Goal: Task Accomplishment & Management: Manage account settings

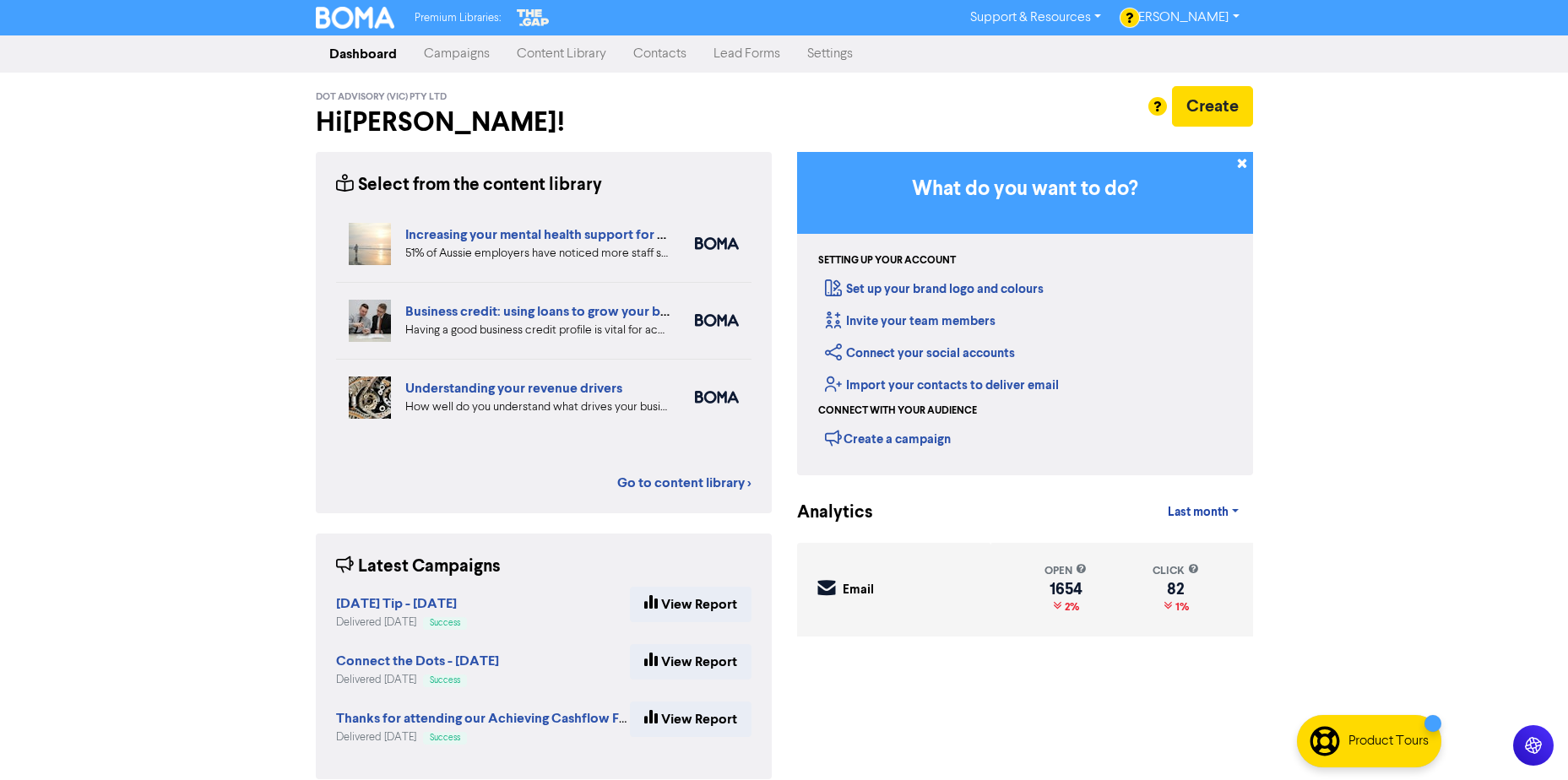
click at [551, 50] on link "Content Library" at bounding box center [561, 53] width 116 height 34
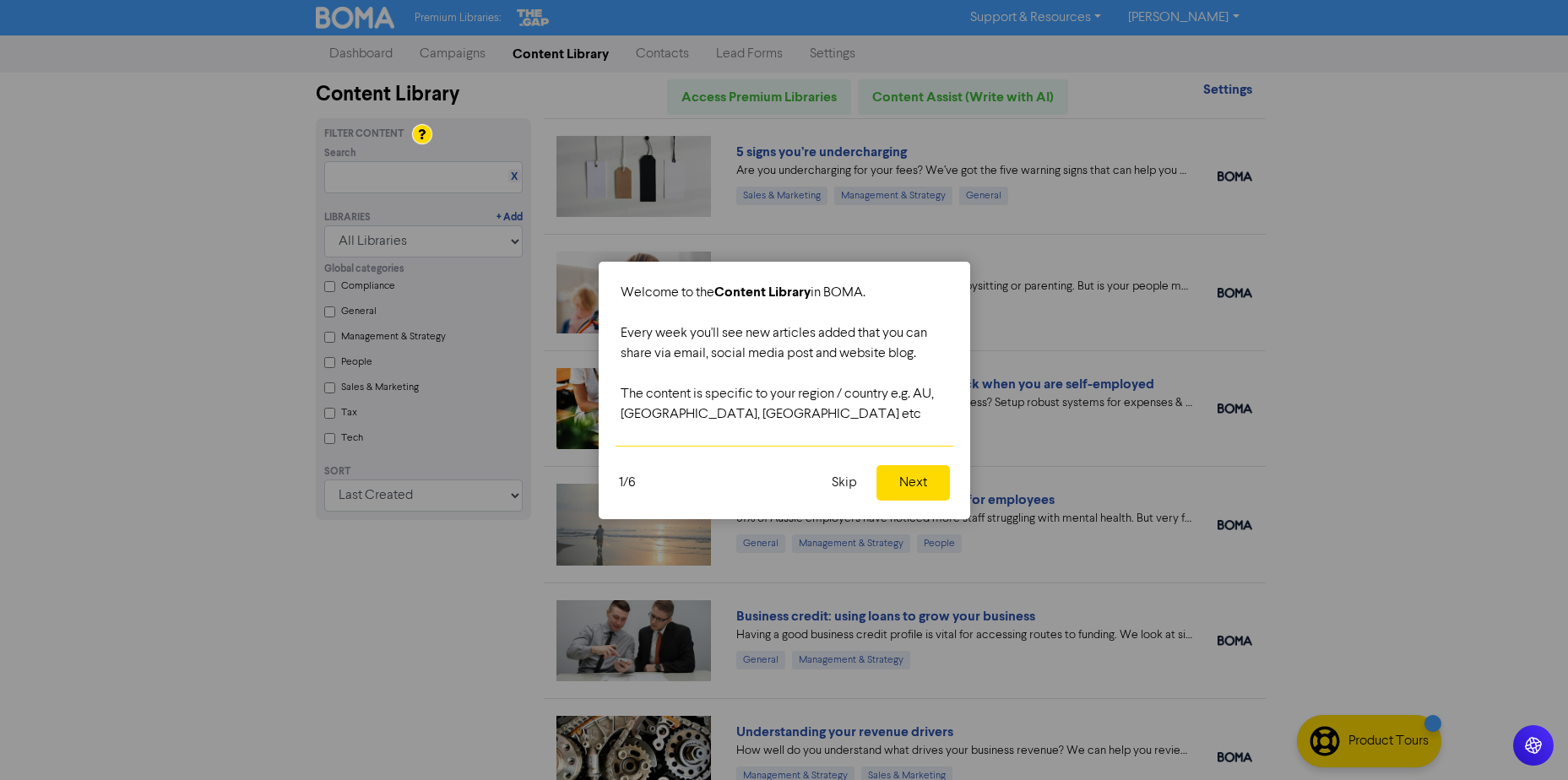
click at [842, 483] on button "Skip" at bounding box center [844, 483] width 46 height 36
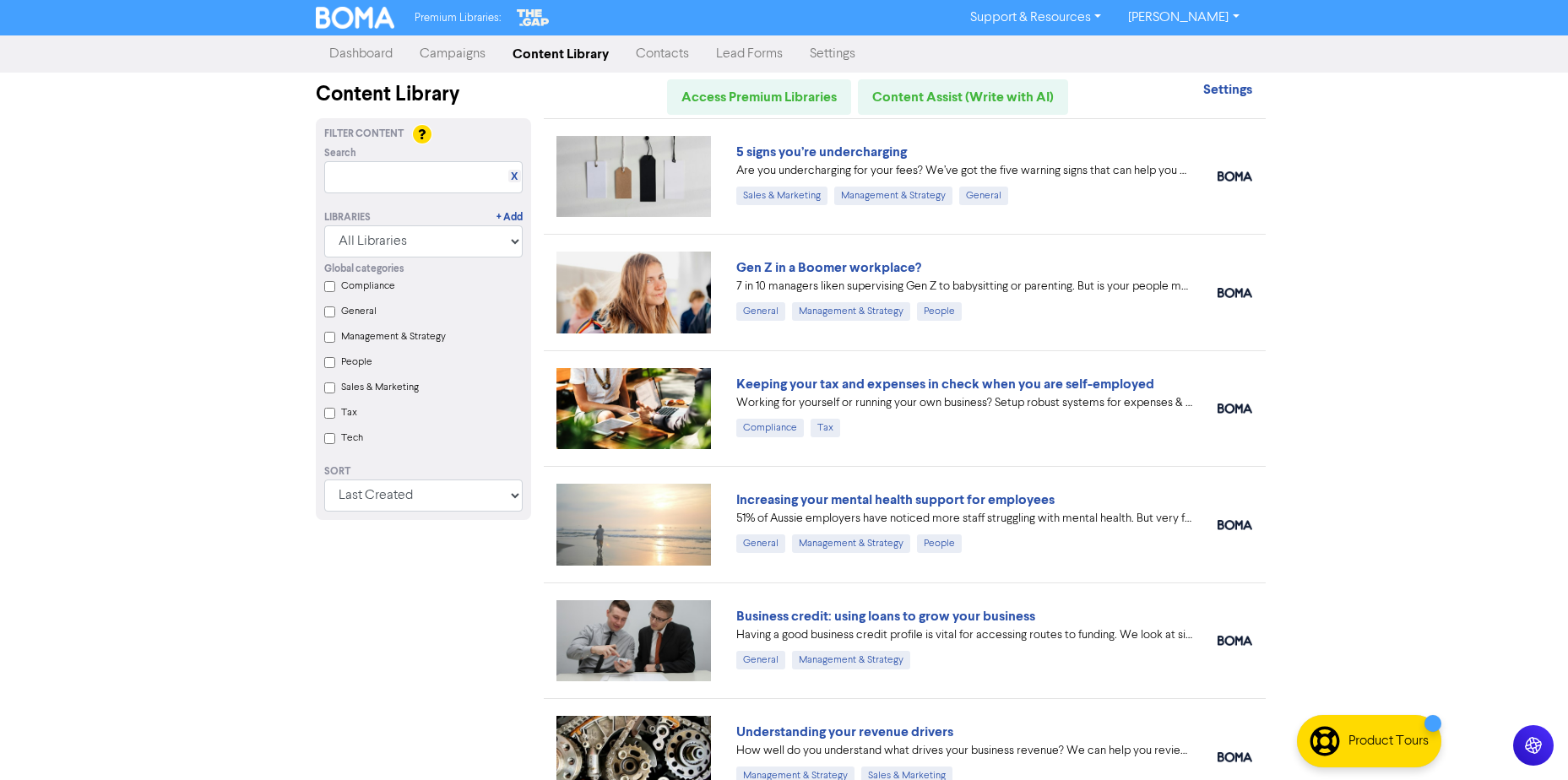
click at [448, 59] on link "Campaigns" at bounding box center [452, 53] width 93 height 34
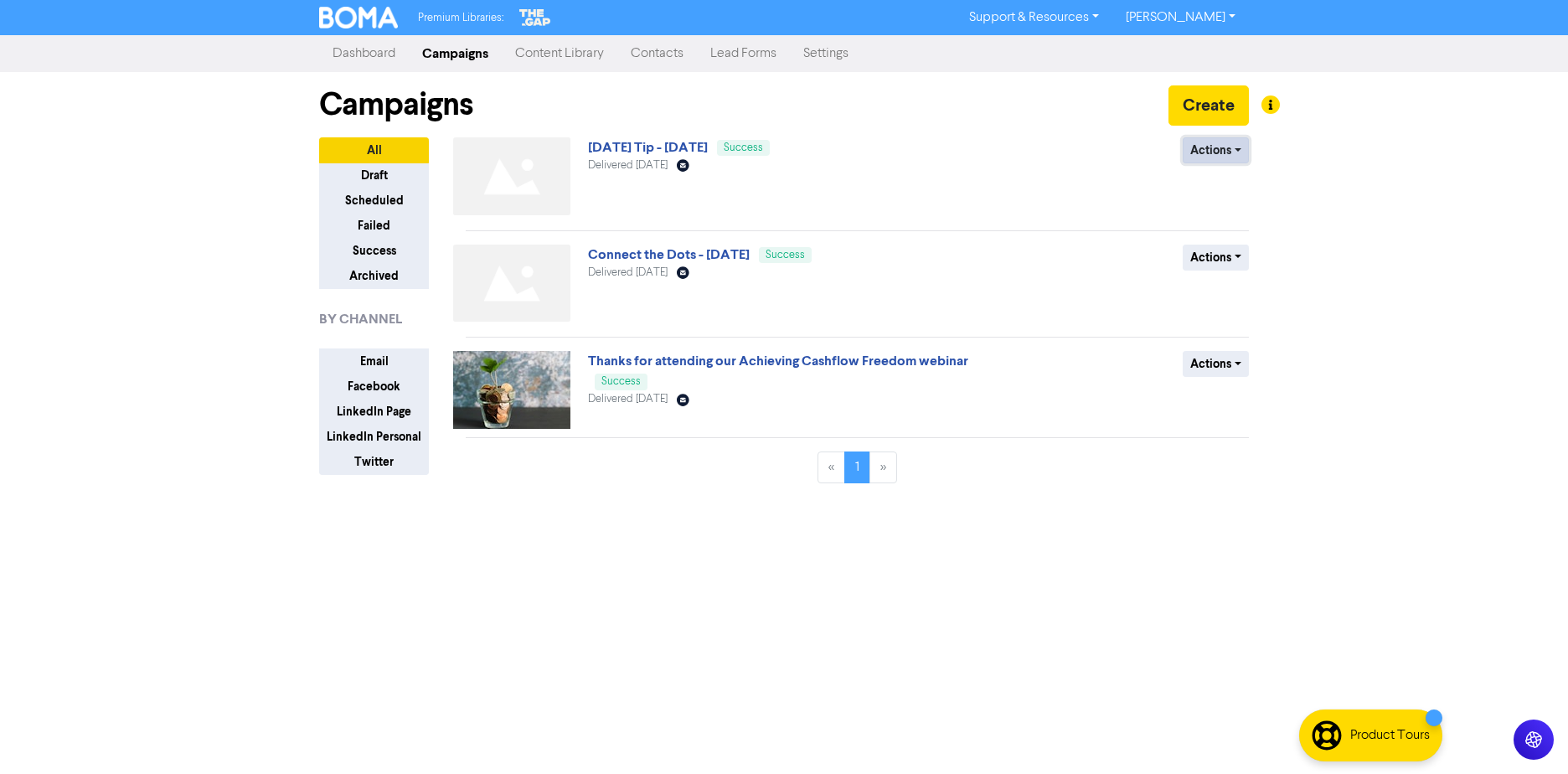
click at [1238, 145] on button "Actions" at bounding box center [1216, 150] width 66 height 26
click at [1236, 188] on button "Duplicate" at bounding box center [1249, 186] width 132 height 27
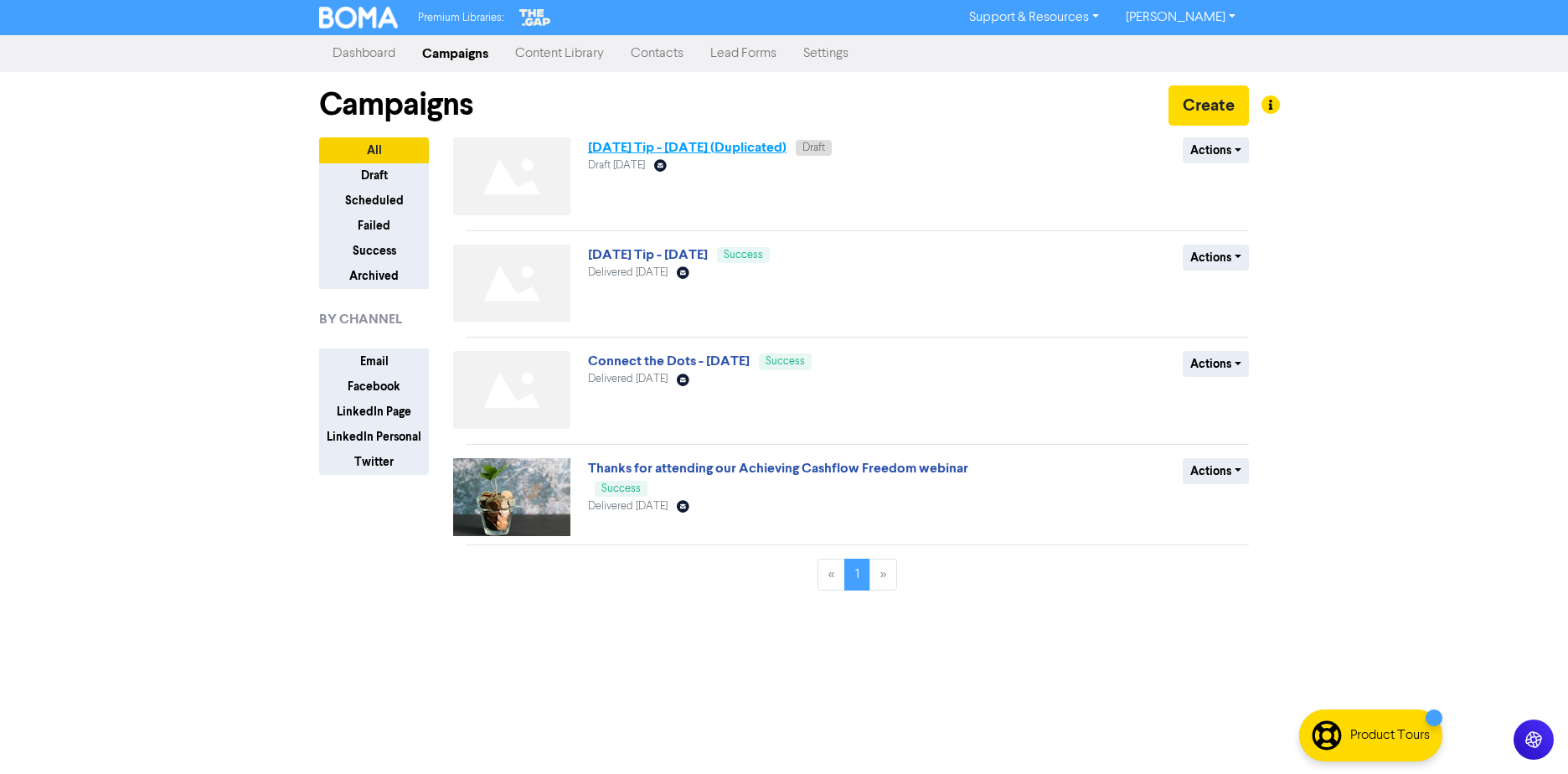
click at [768, 146] on link "[DATE] Tip - [DATE] (Duplicated)" at bounding box center [687, 147] width 199 height 16
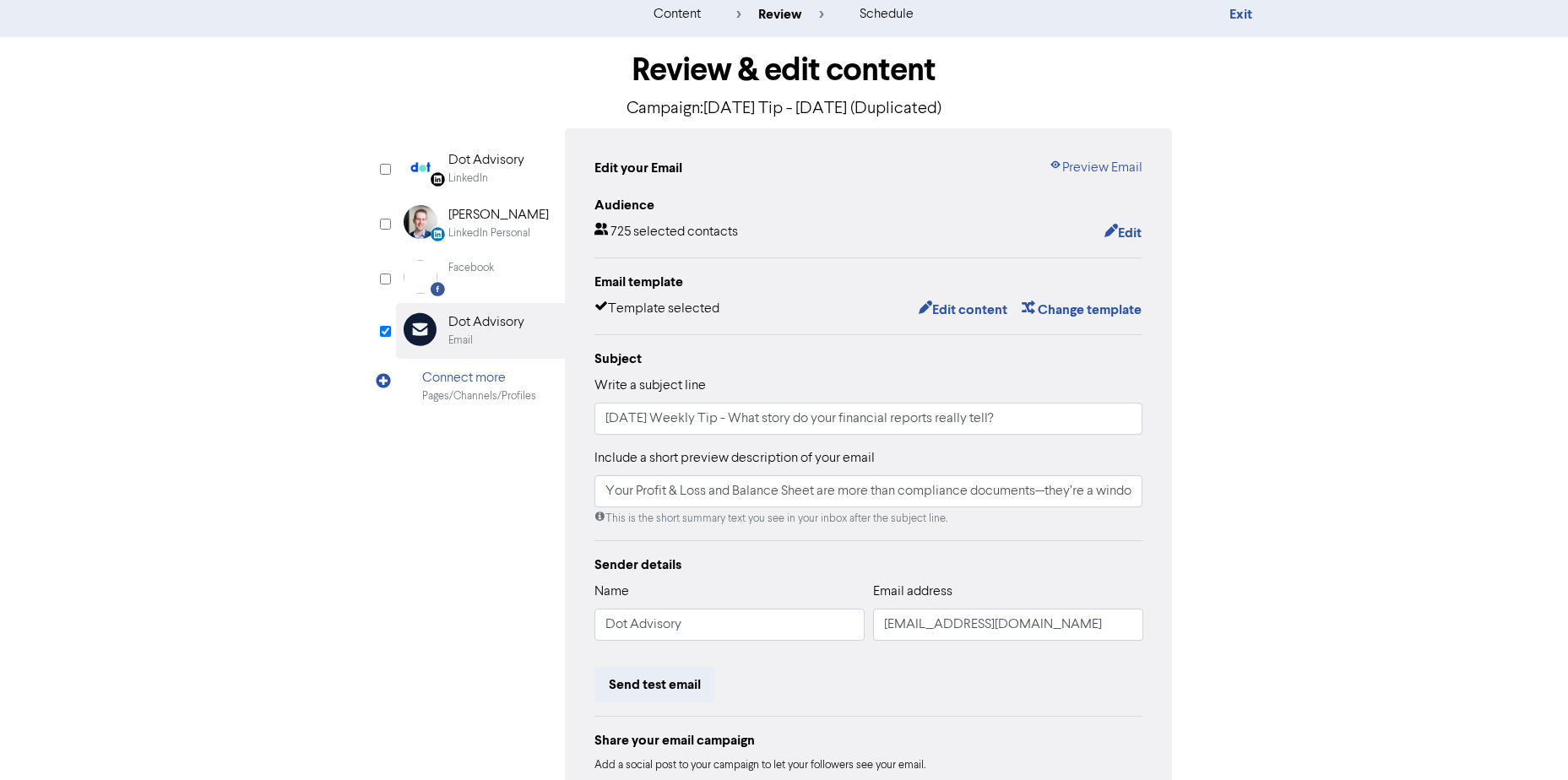
scroll to position [84, 0]
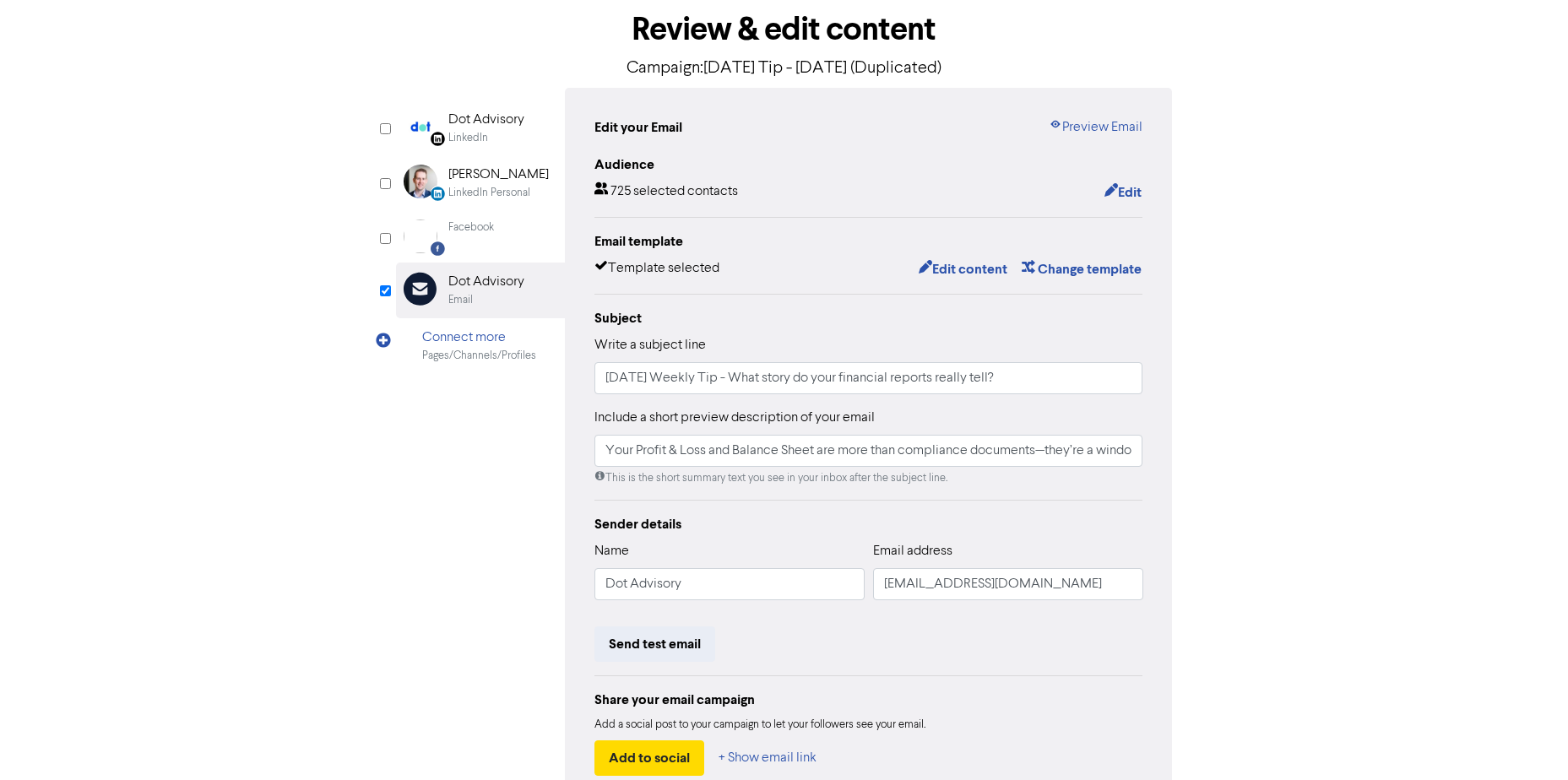
drag, startPoint x: 1307, startPoint y: 348, endPoint x: 1296, endPoint y: 348, distance: 11.0
click at [1307, 348] on div "content review schedule Exit Review & edit content Campaign: Friday Tip - 15 Au…" at bounding box center [784, 415] width 1568 height 930
click at [759, 379] on input "[DATE] Weekly Tip - What story do your financial reports really tell?" at bounding box center [868, 378] width 549 height 32
click at [764, 385] on input "[DATE] Weekly Tip - What story do your financial reports really tell?" at bounding box center [868, 378] width 549 height 32
drag, startPoint x: 723, startPoint y: 383, endPoint x: 1012, endPoint y: 385, distance: 289.0
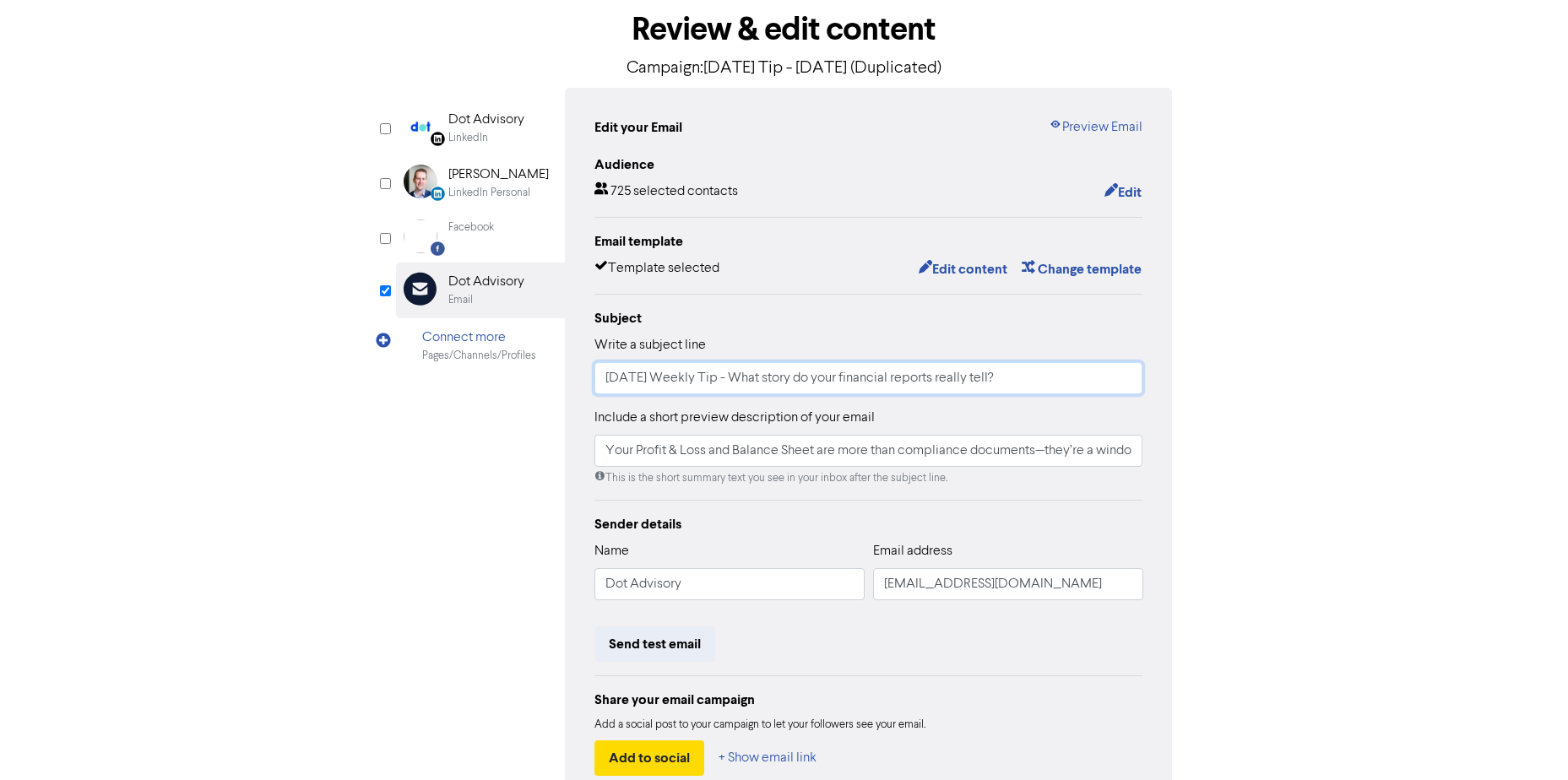
click at [1012, 385] on input "[DATE] Weekly Tip - What story do your financial reports really tell?" at bounding box center [868, 378] width 549 height 32
paste input "Hiring before you’re ready vs. hiring too late"
type input "[DATE] Weekly Tip - Hiring before you’re ready vs. hiring too late"
drag, startPoint x: 606, startPoint y: 454, endPoint x: 1169, endPoint y: 470, distance: 563.2
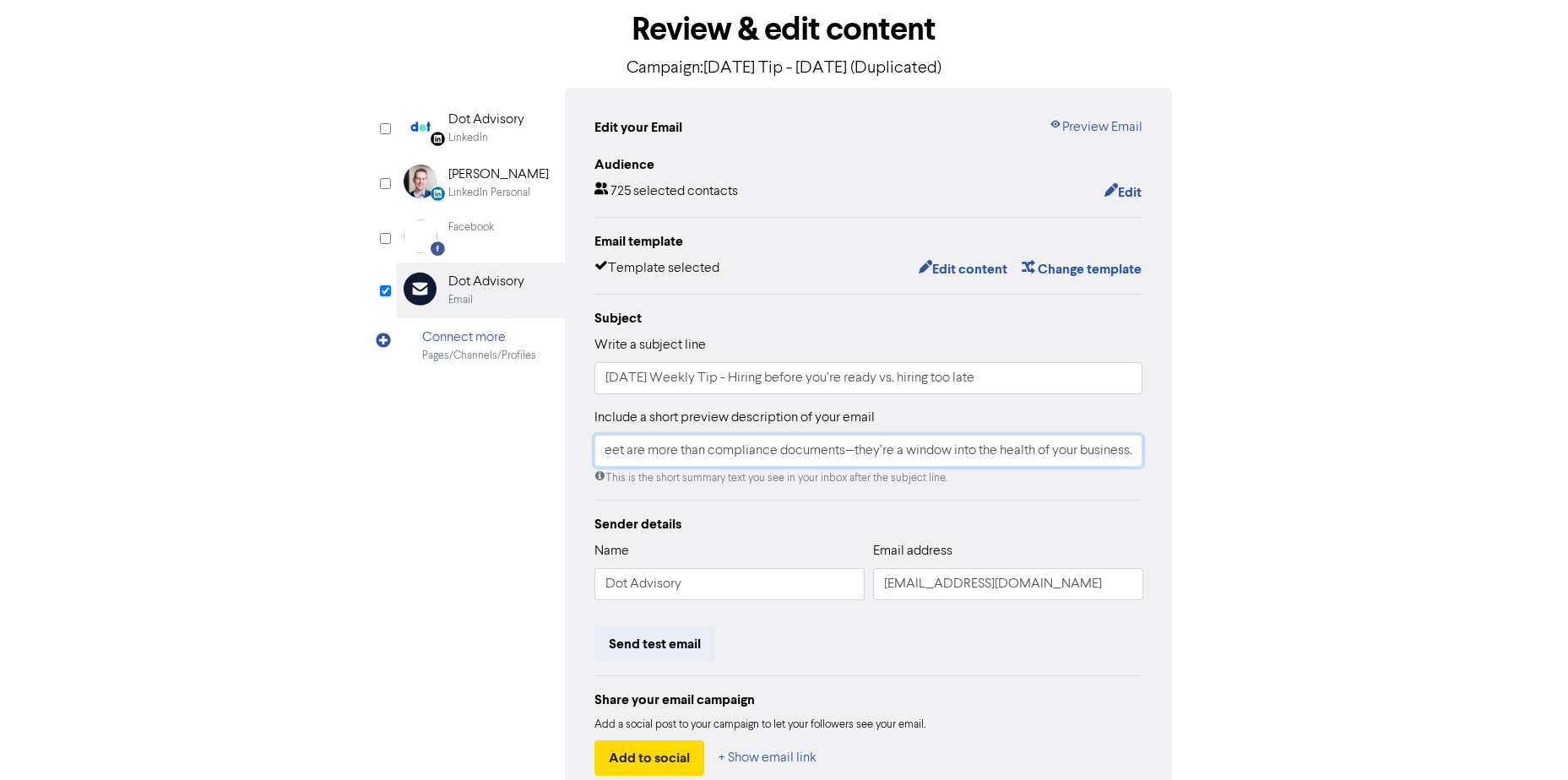
click at [1169, 470] on div "Edit your Email Preview Email Audience 725 selected contacts Edit Email templat…" at bounding box center [868, 446] width 608 height 717
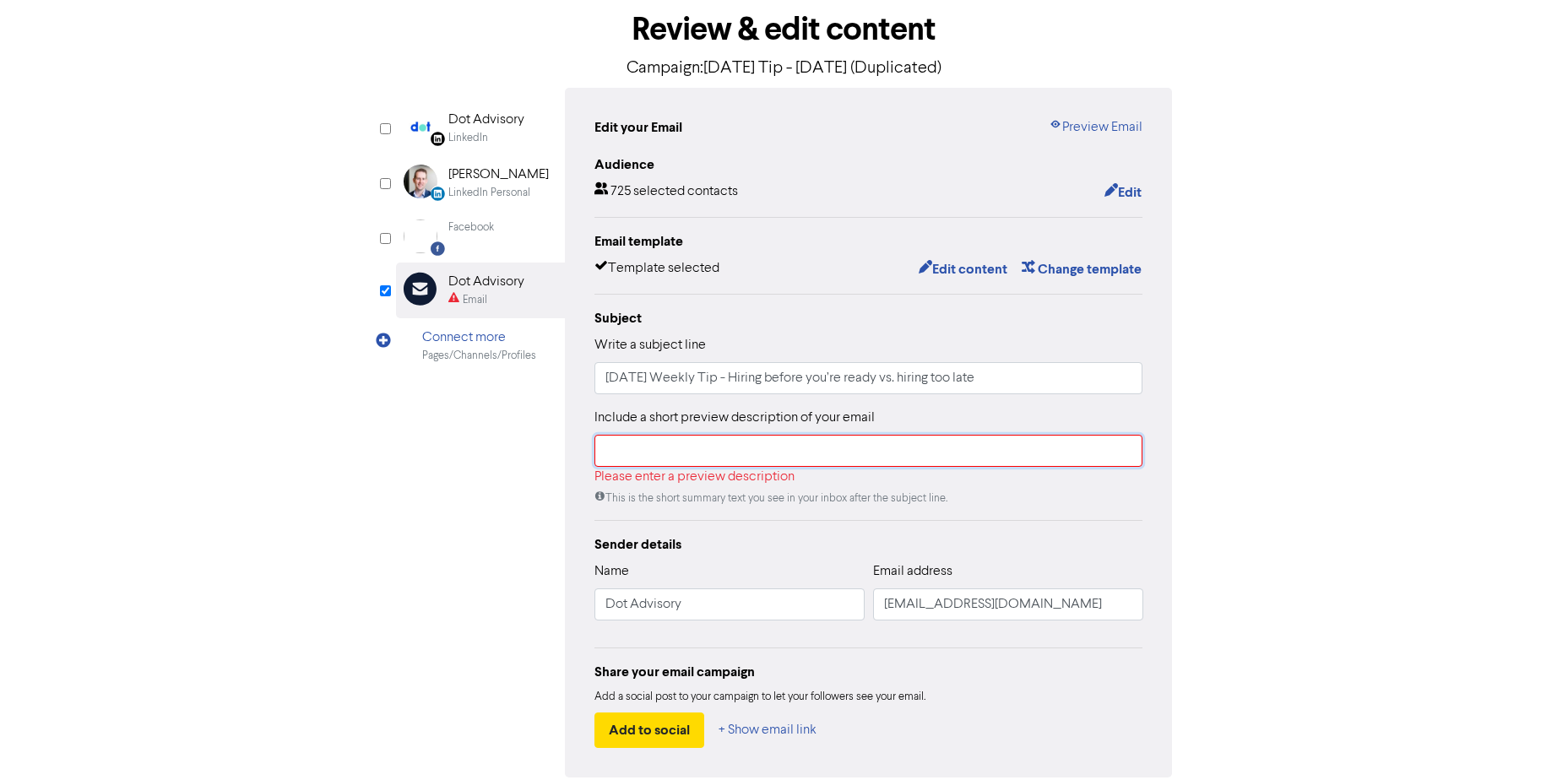
paste input "Every business owner wrestles with the same question: “When should I hire?”"
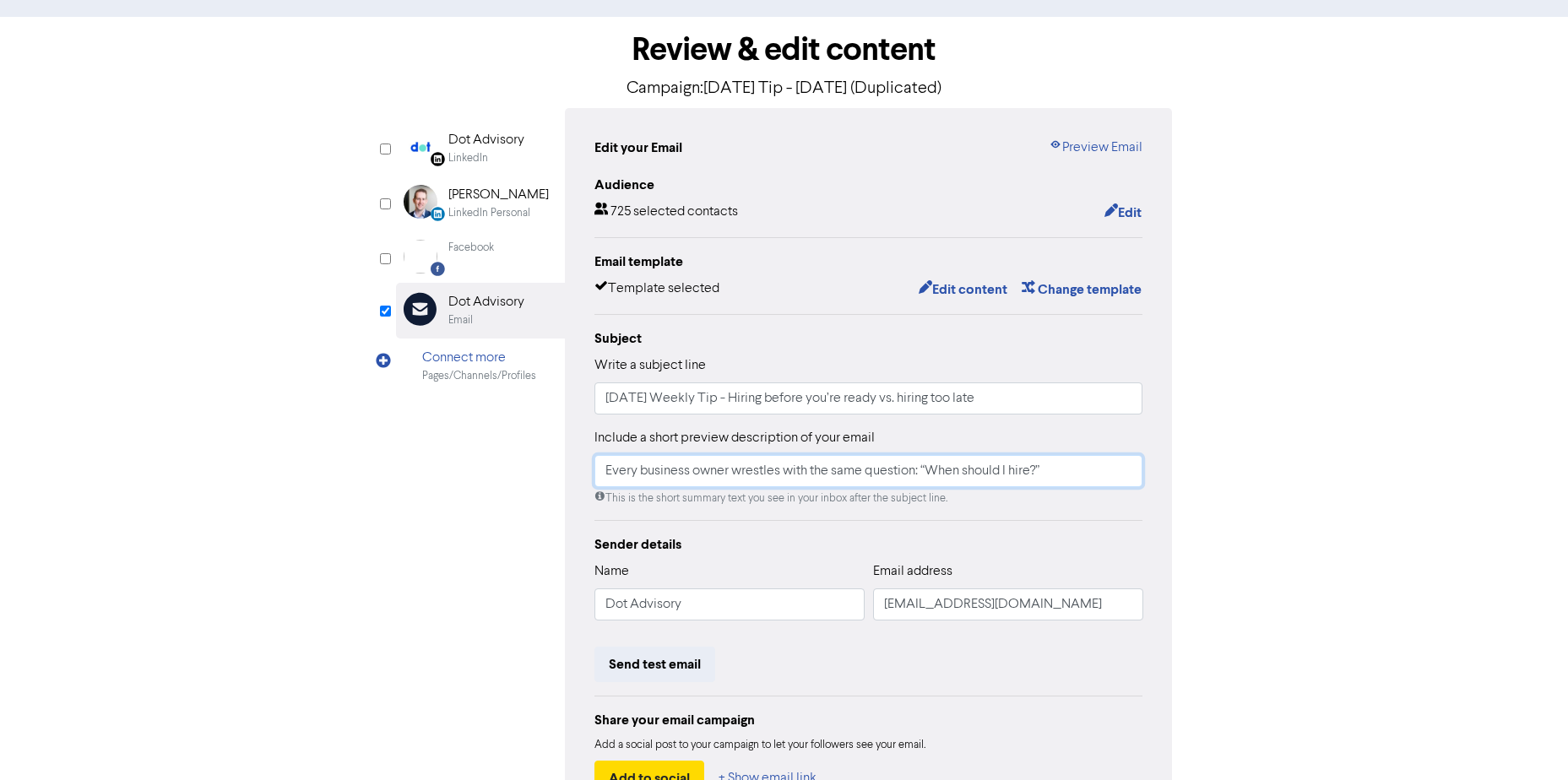
scroll to position [103, 0]
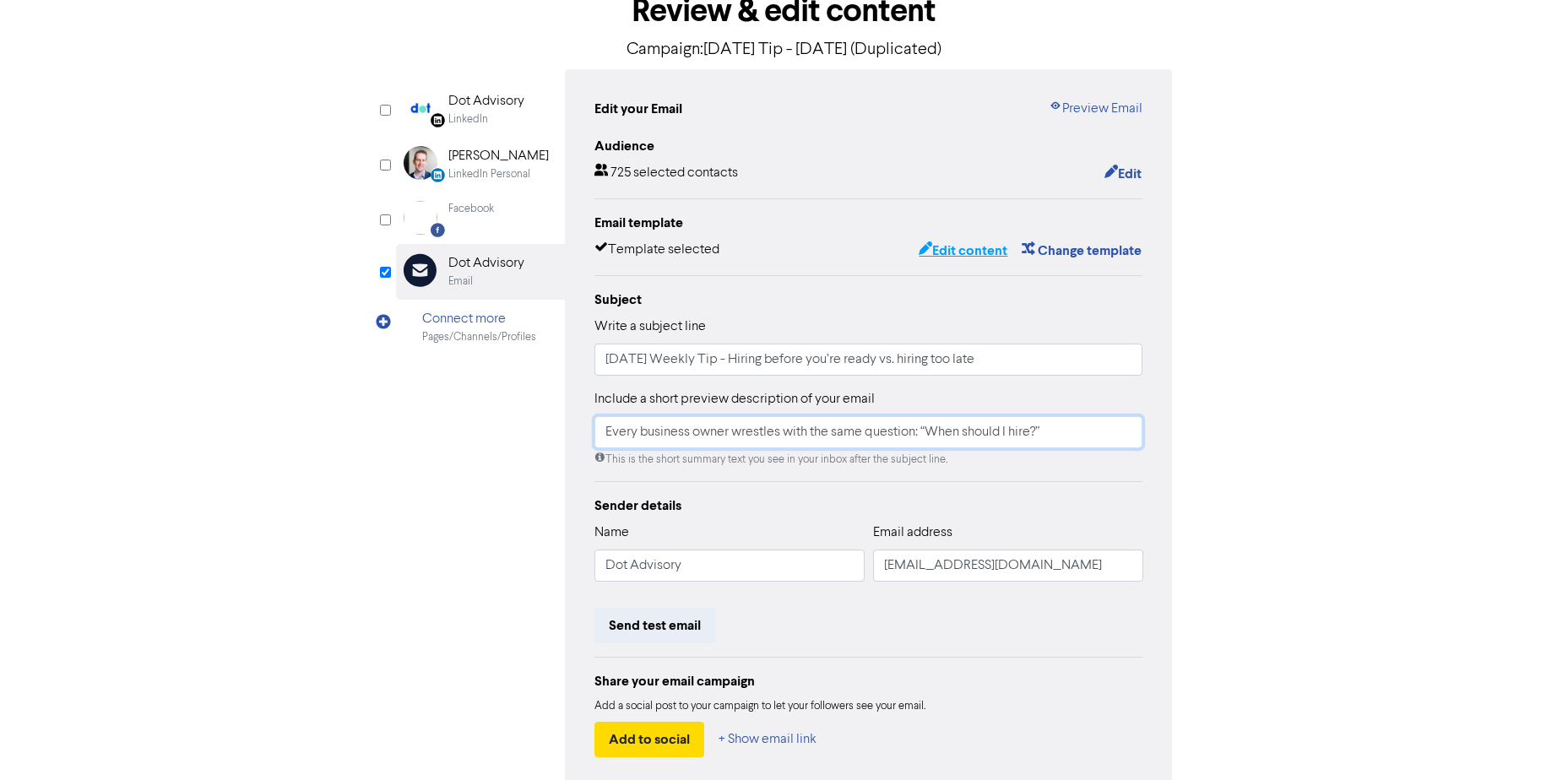
type input "Every business owner wrestles with the same question: “When should I hire?”"
click at [956, 255] on button "Edit content" at bounding box center [962, 250] width 90 height 22
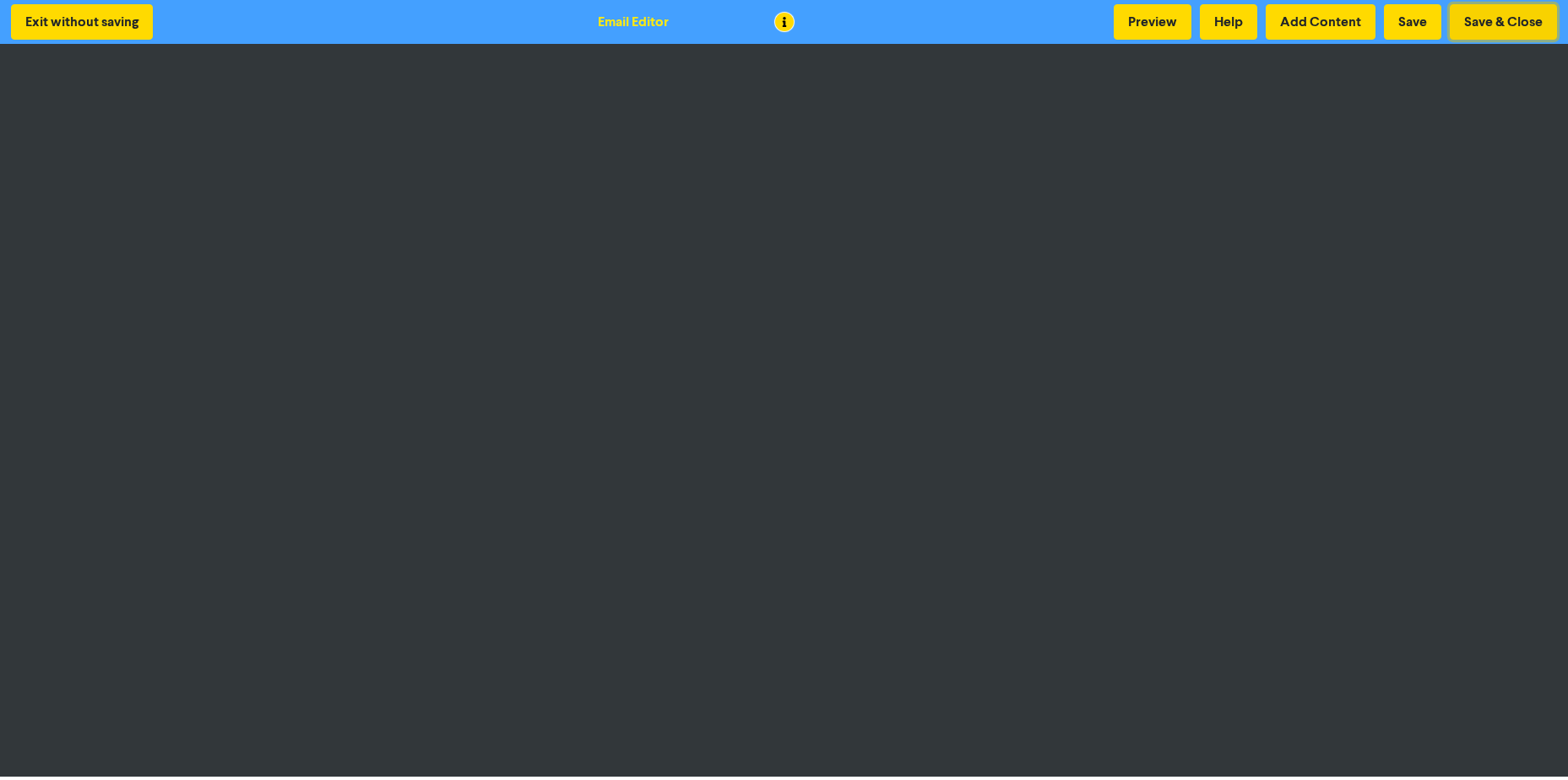
click at [1500, 13] on button "Save & Close" at bounding box center [1503, 22] width 108 height 36
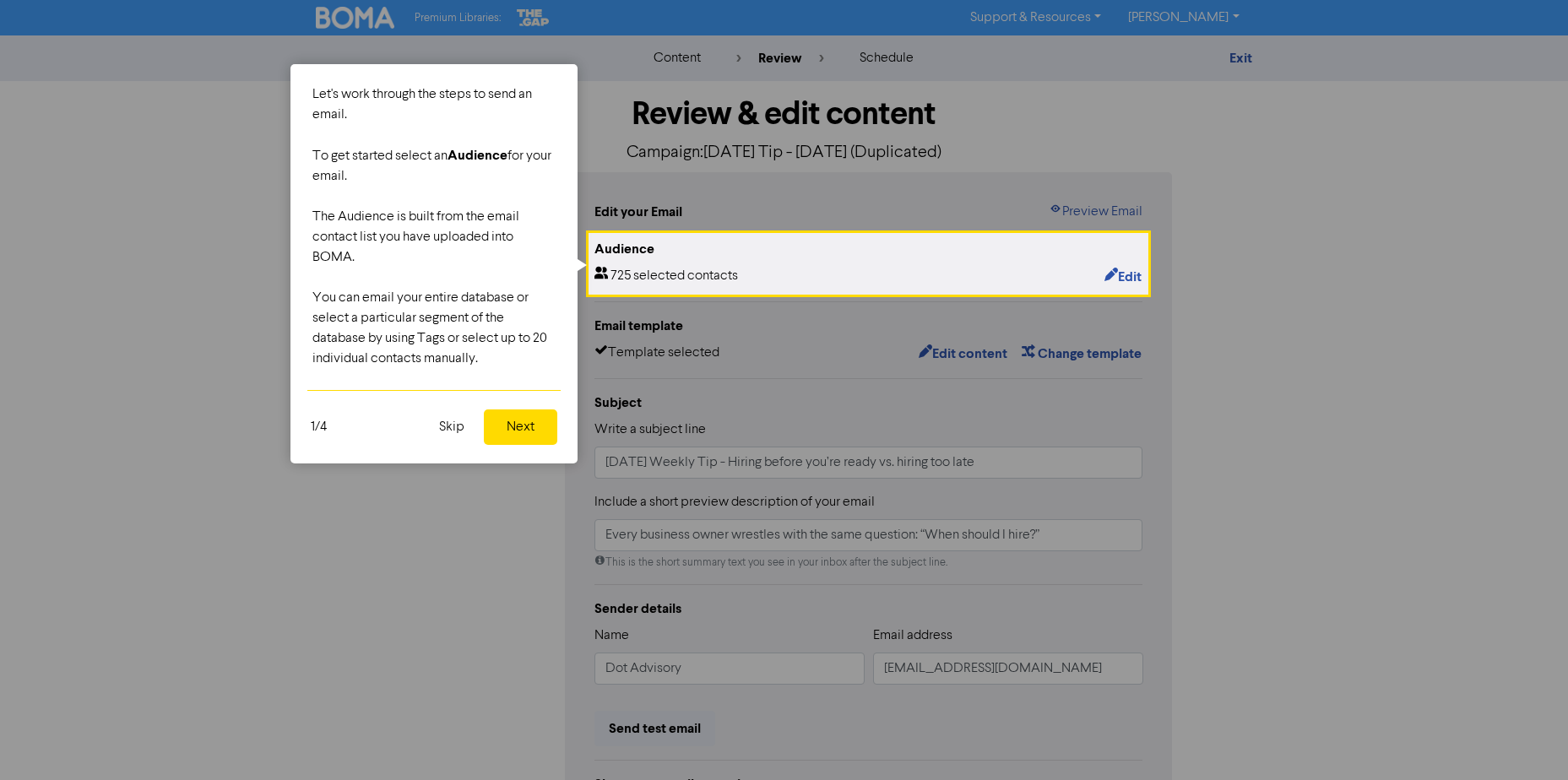
click at [446, 426] on button "Skip" at bounding box center [452, 427] width 46 height 36
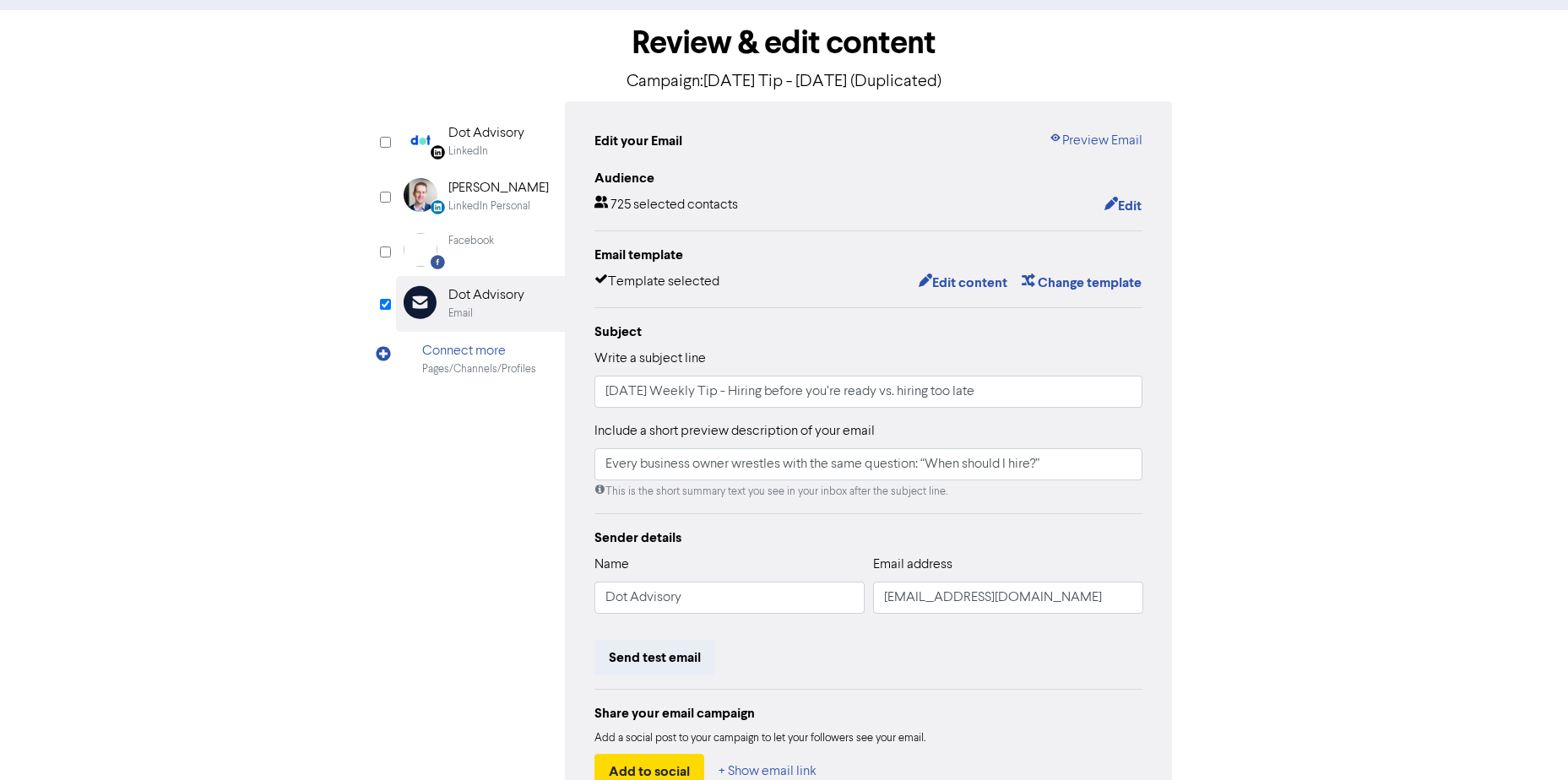
scroll to position [187, 0]
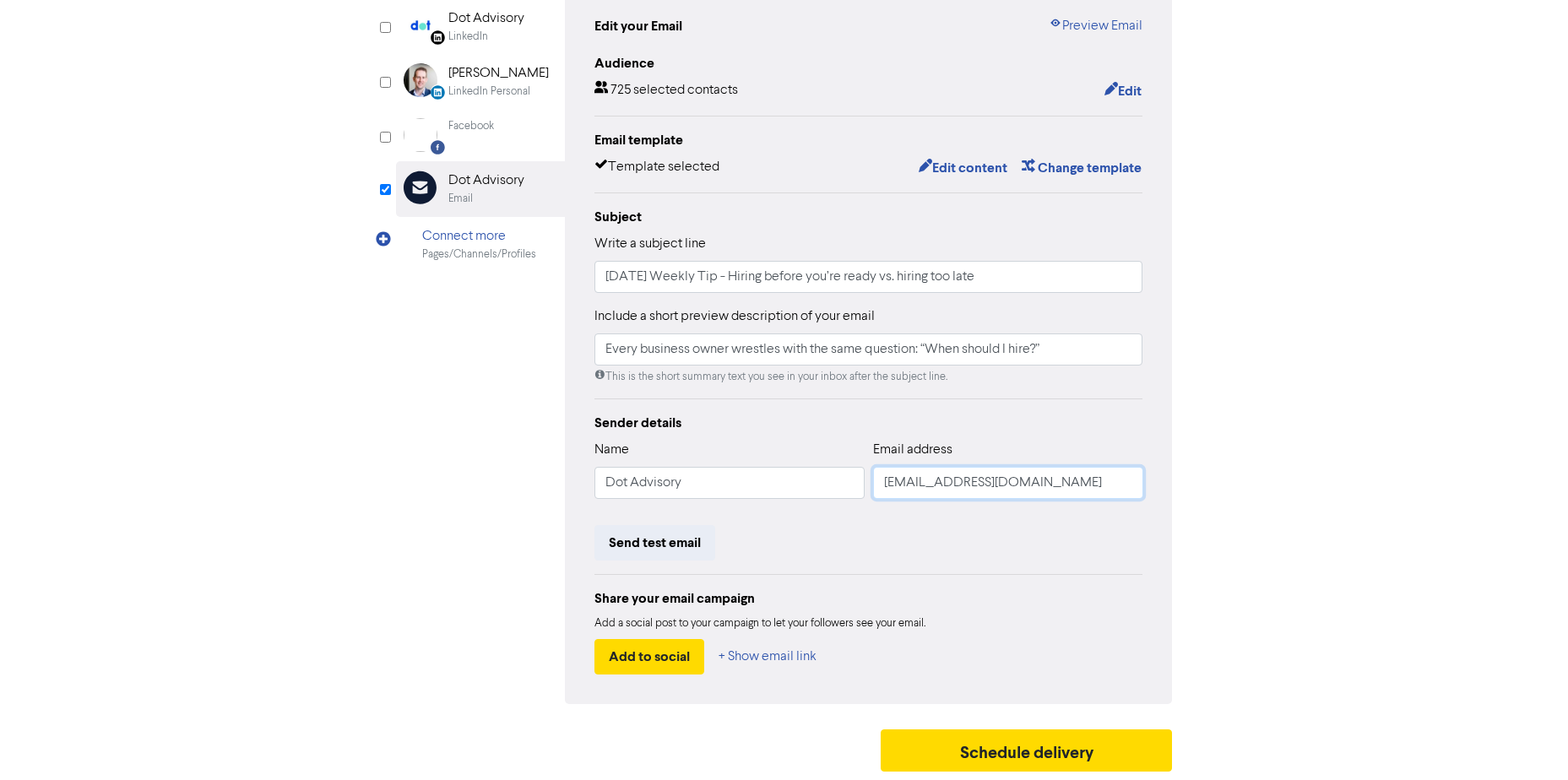
drag, startPoint x: 1069, startPoint y: 483, endPoint x: 811, endPoint y: 468, distance: 258.4
click at [811, 468] on div "Name Dot Advisory Email address hello@dotadvisoryvic.com.au" at bounding box center [868, 476] width 549 height 73
click at [1001, 533] on div "Send test email" at bounding box center [868, 542] width 549 height 36
click at [675, 537] on button "Send test email" at bounding box center [654, 542] width 121 height 36
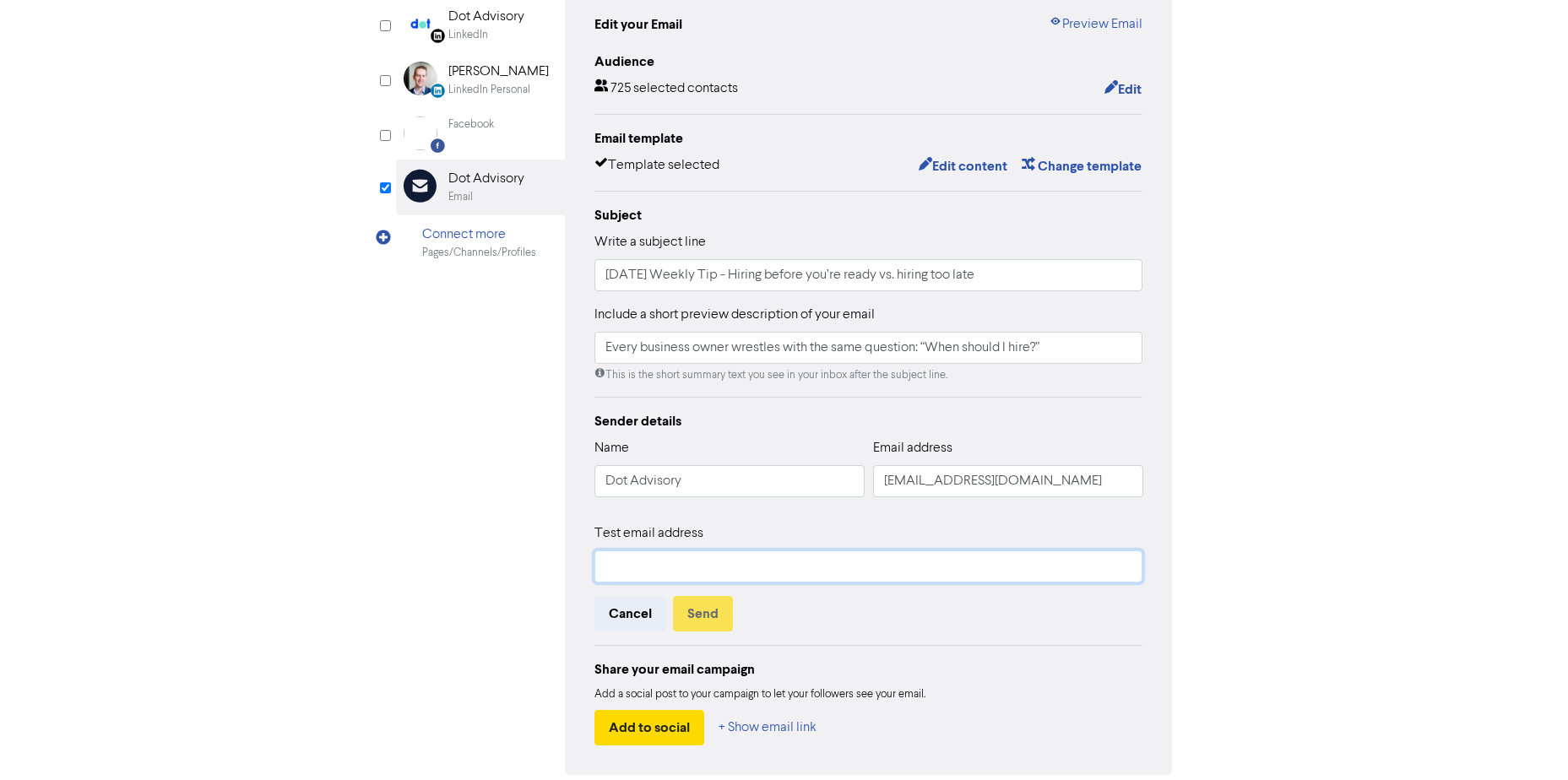
click at [689, 570] on input "text" at bounding box center [868, 566] width 549 height 32
type input "leslie@dotadvisoryvic.com.au"
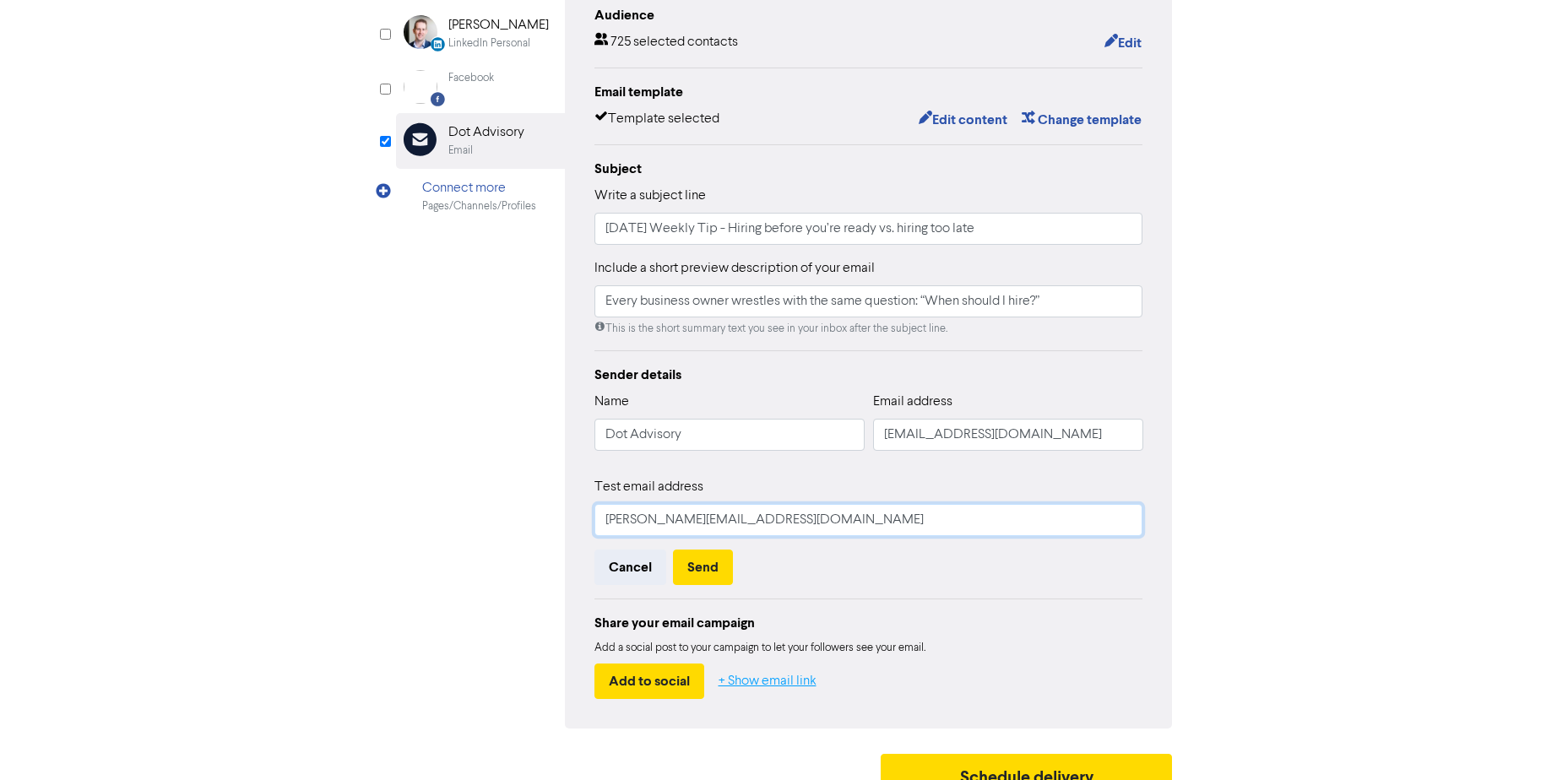
scroll to position [260, 0]
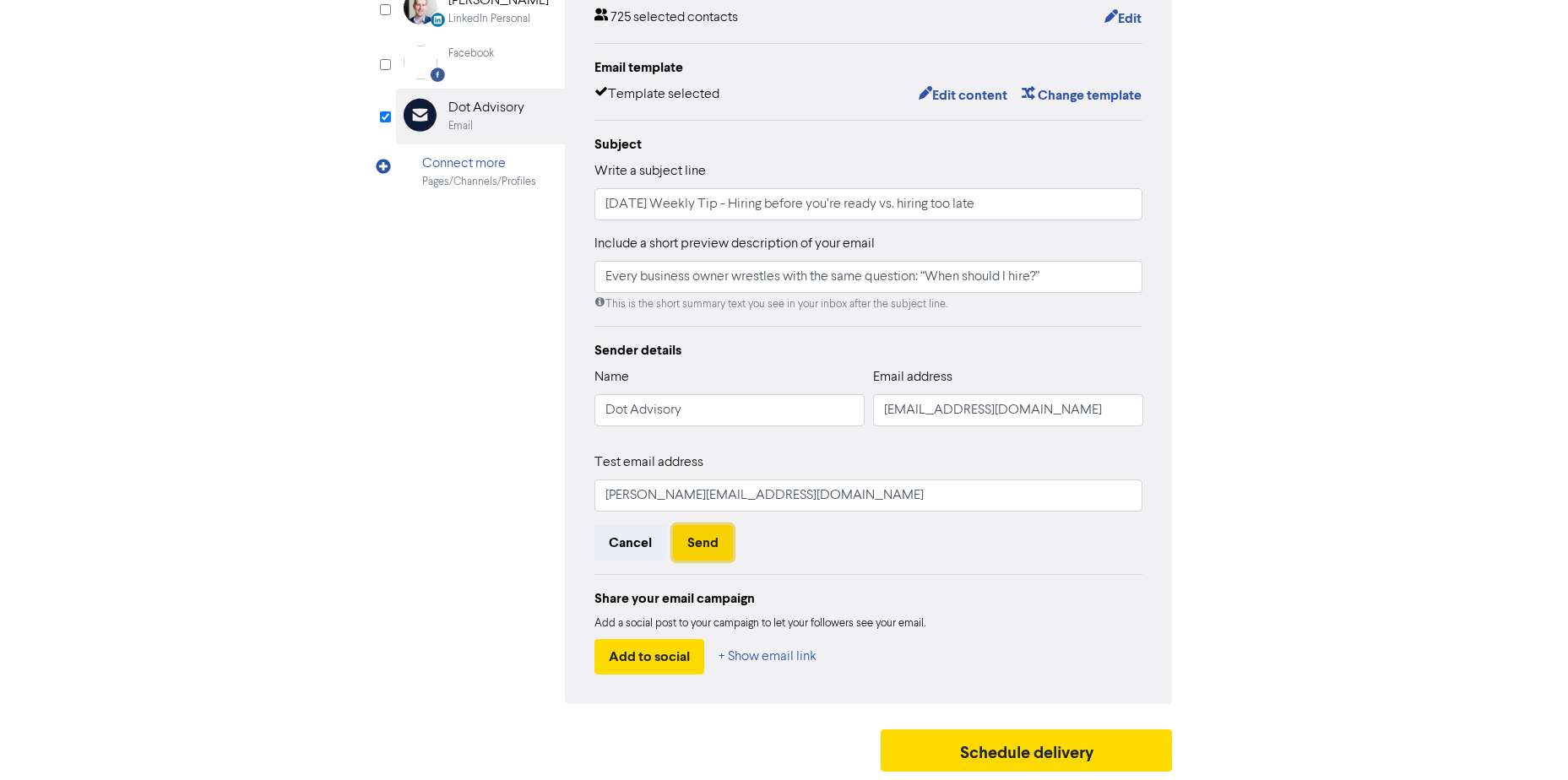
click at [713, 543] on button "Send" at bounding box center [703, 542] width 60 height 36
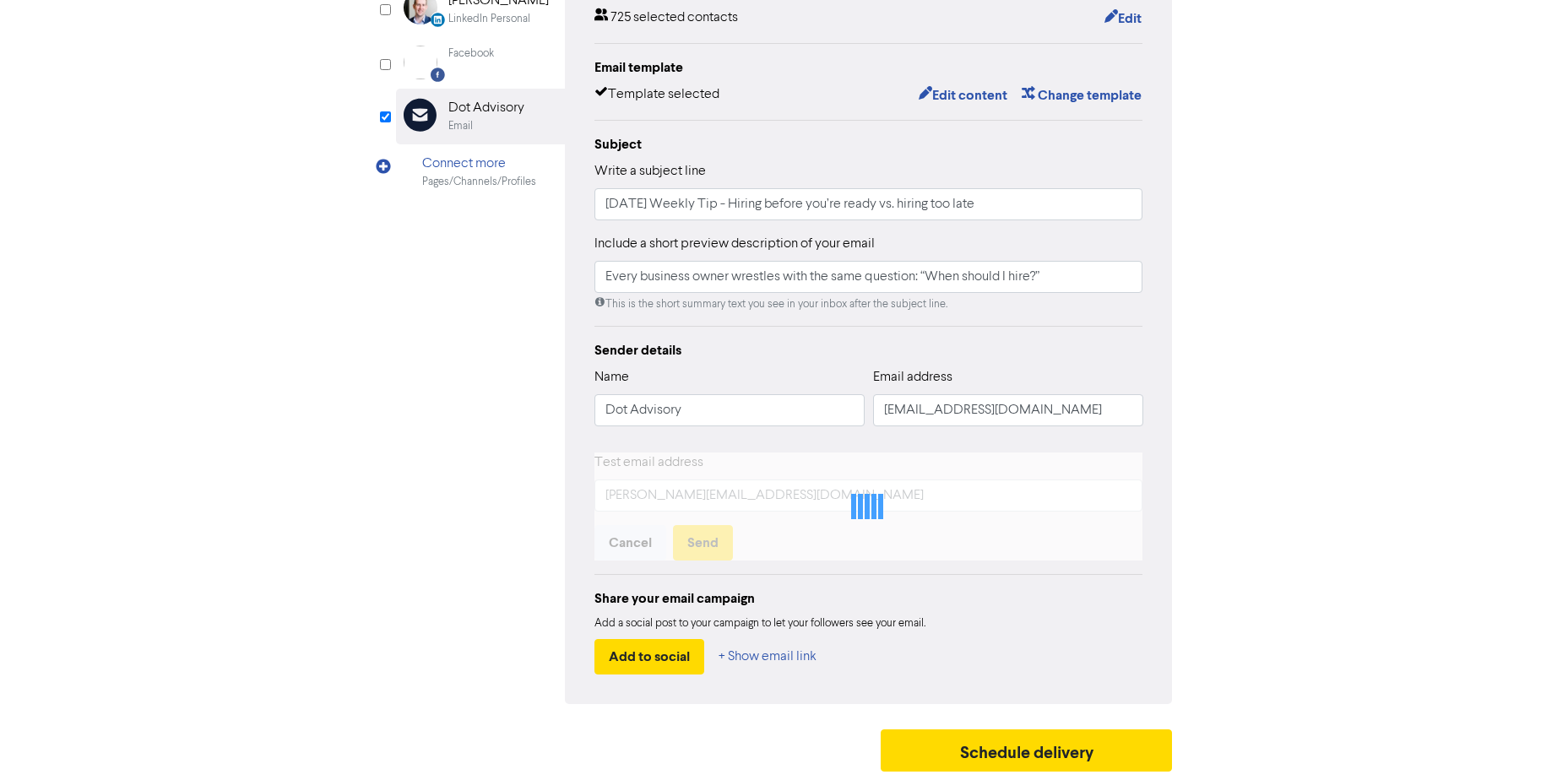
scroll to position [187, 0]
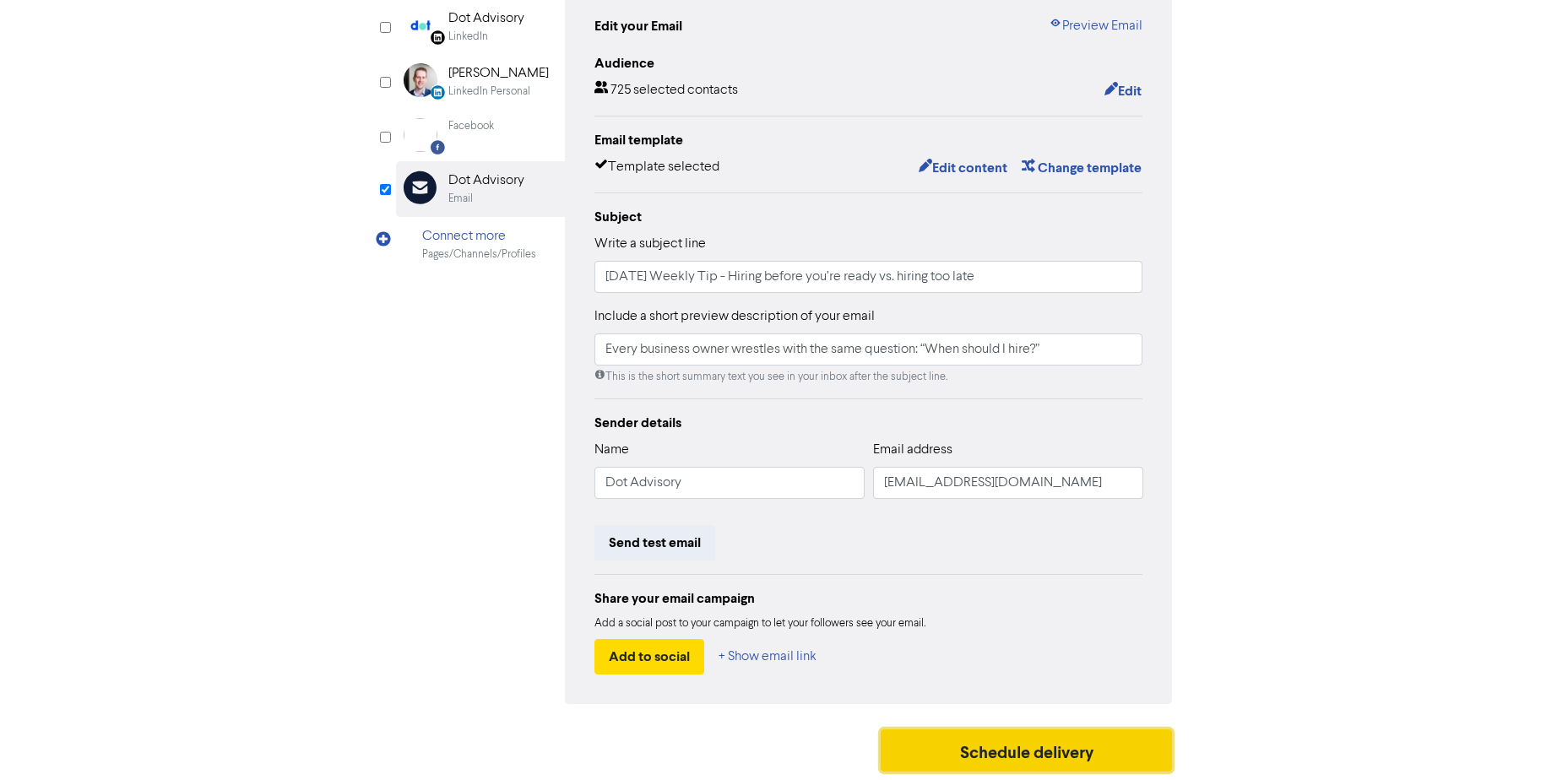
click at [994, 747] on button "Schedule delivery" at bounding box center [1026, 750] width 292 height 42
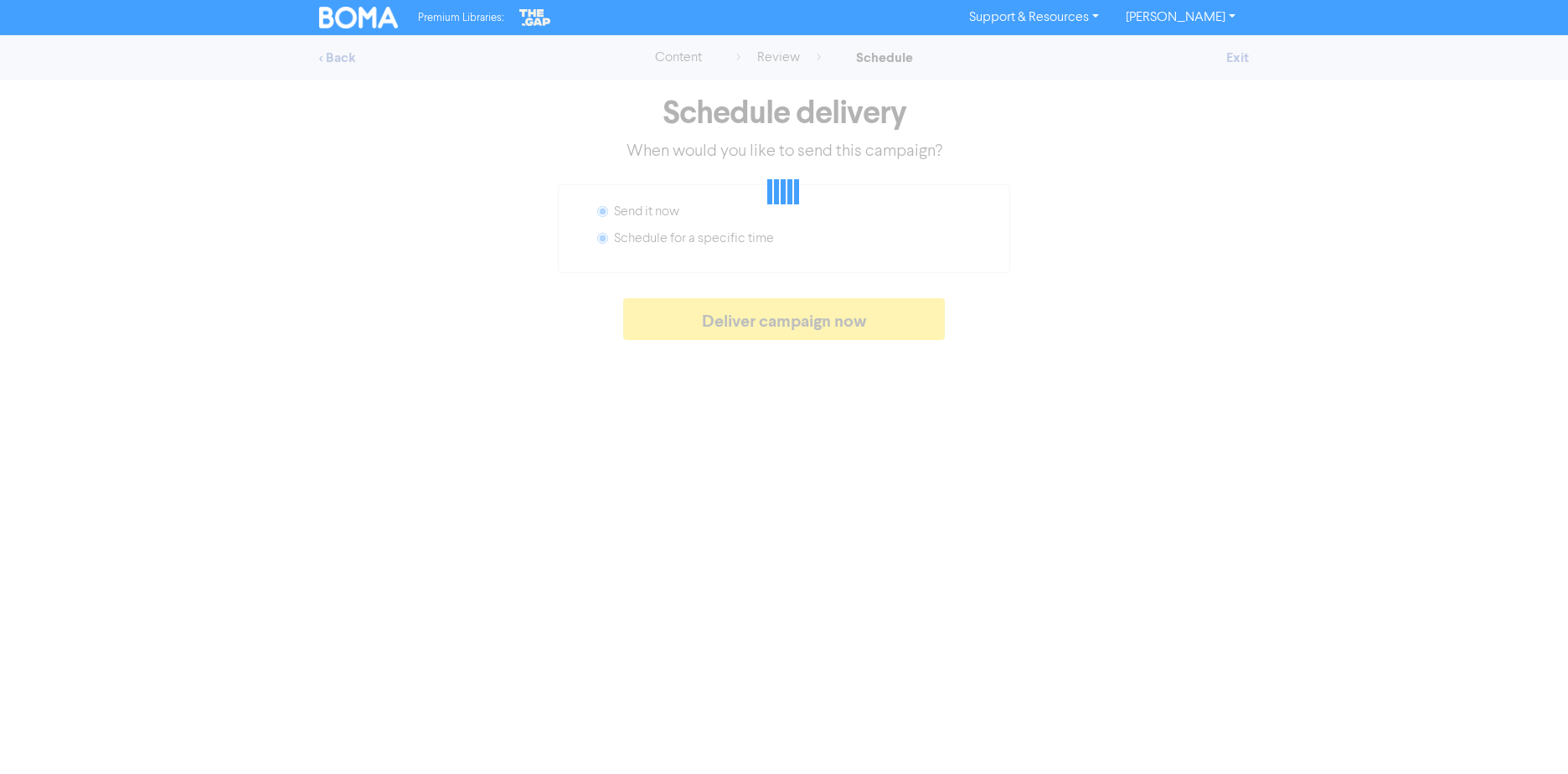
radio input "false"
radio input "true"
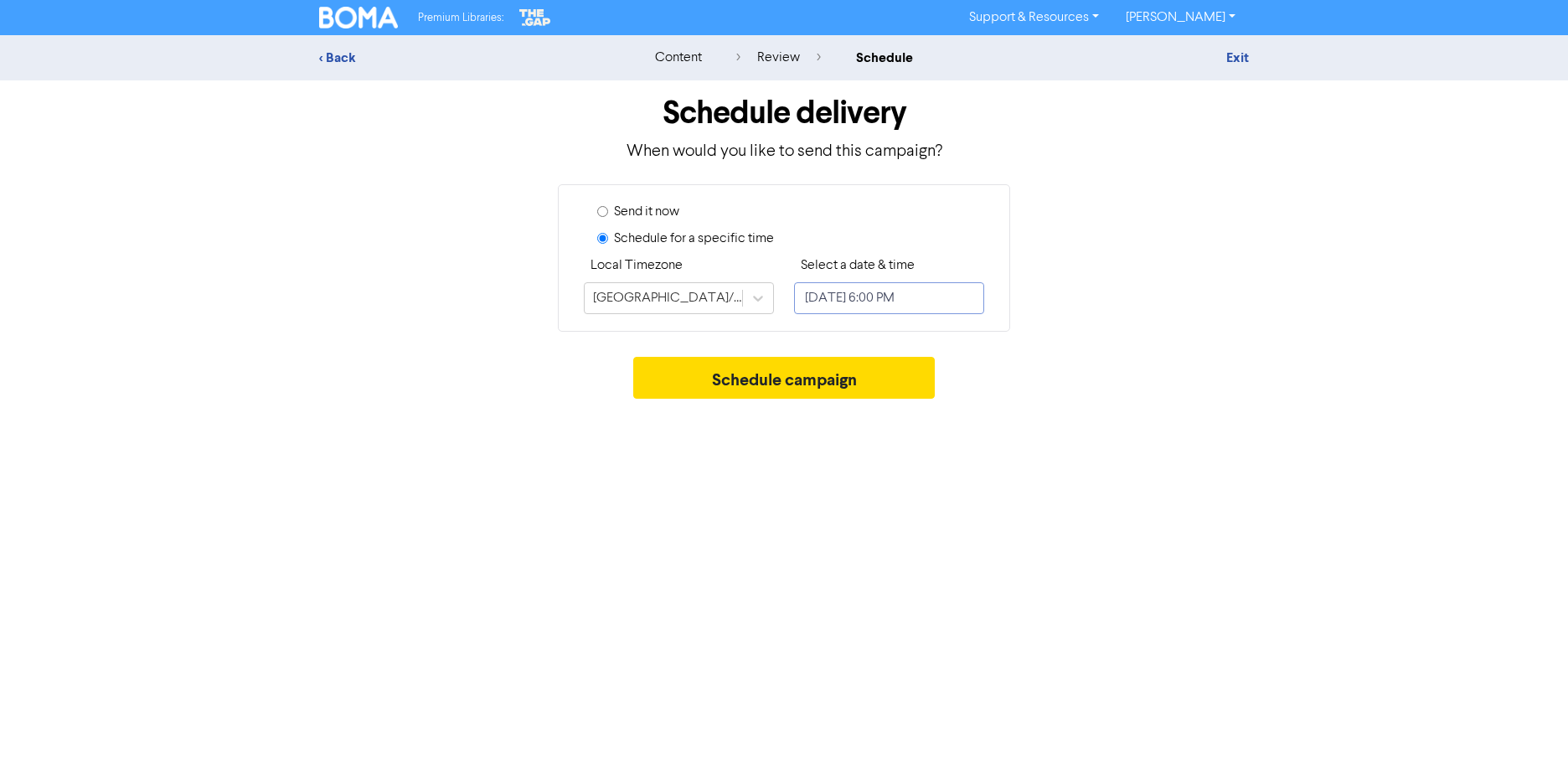
click at [932, 300] on input "[DATE] 6:00 PM" at bounding box center [889, 298] width 190 height 32
select select "7"
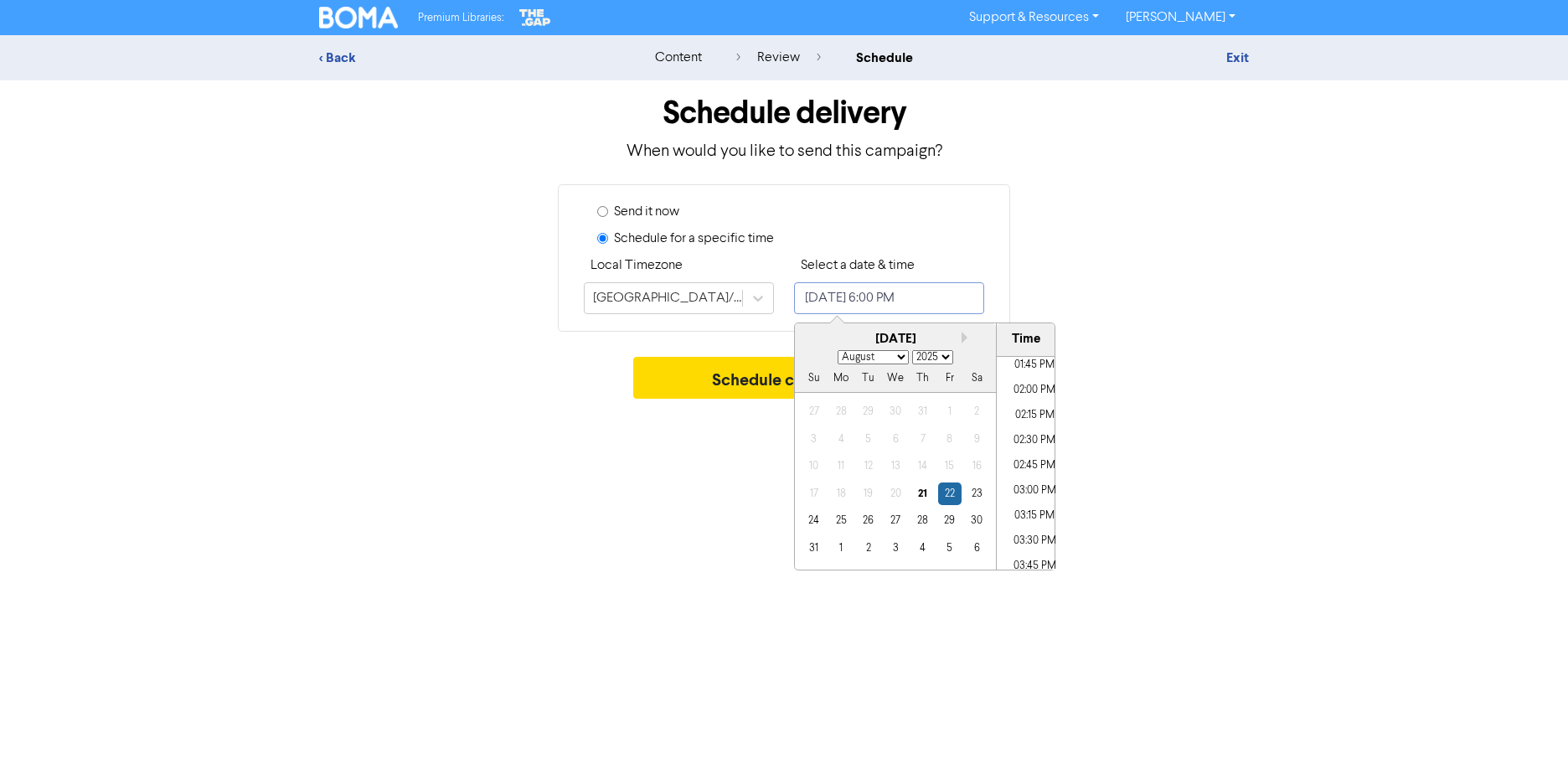
scroll to position [1380, 0]
click at [660, 573] on div "Premium Libraries: Support & Resources Video Tutorials FAQ & Guides Marketing E…" at bounding box center [784, 387] width 1568 height 774
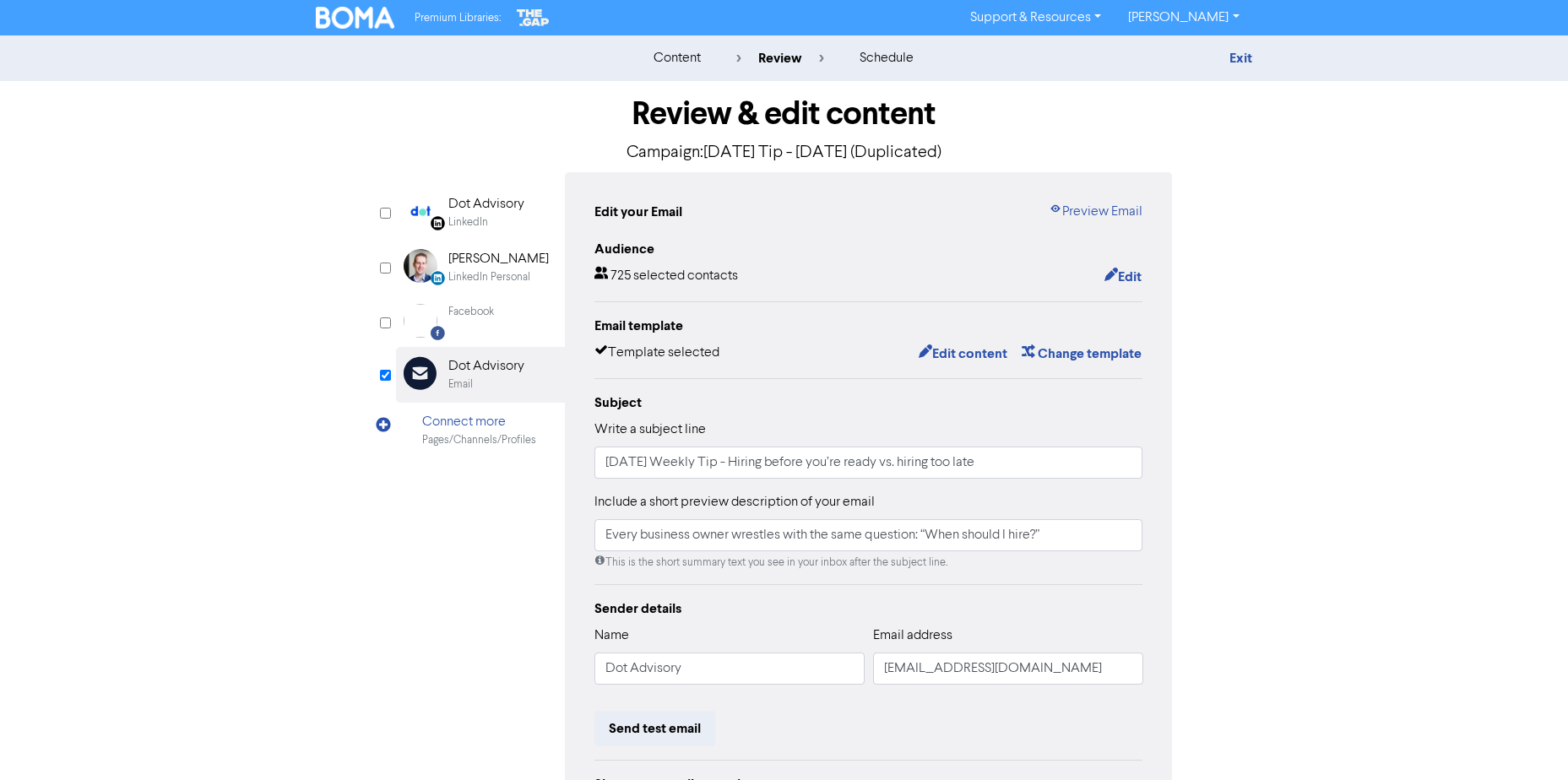
click at [342, 17] on img at bounding box center [355, 17] width 80 height 22
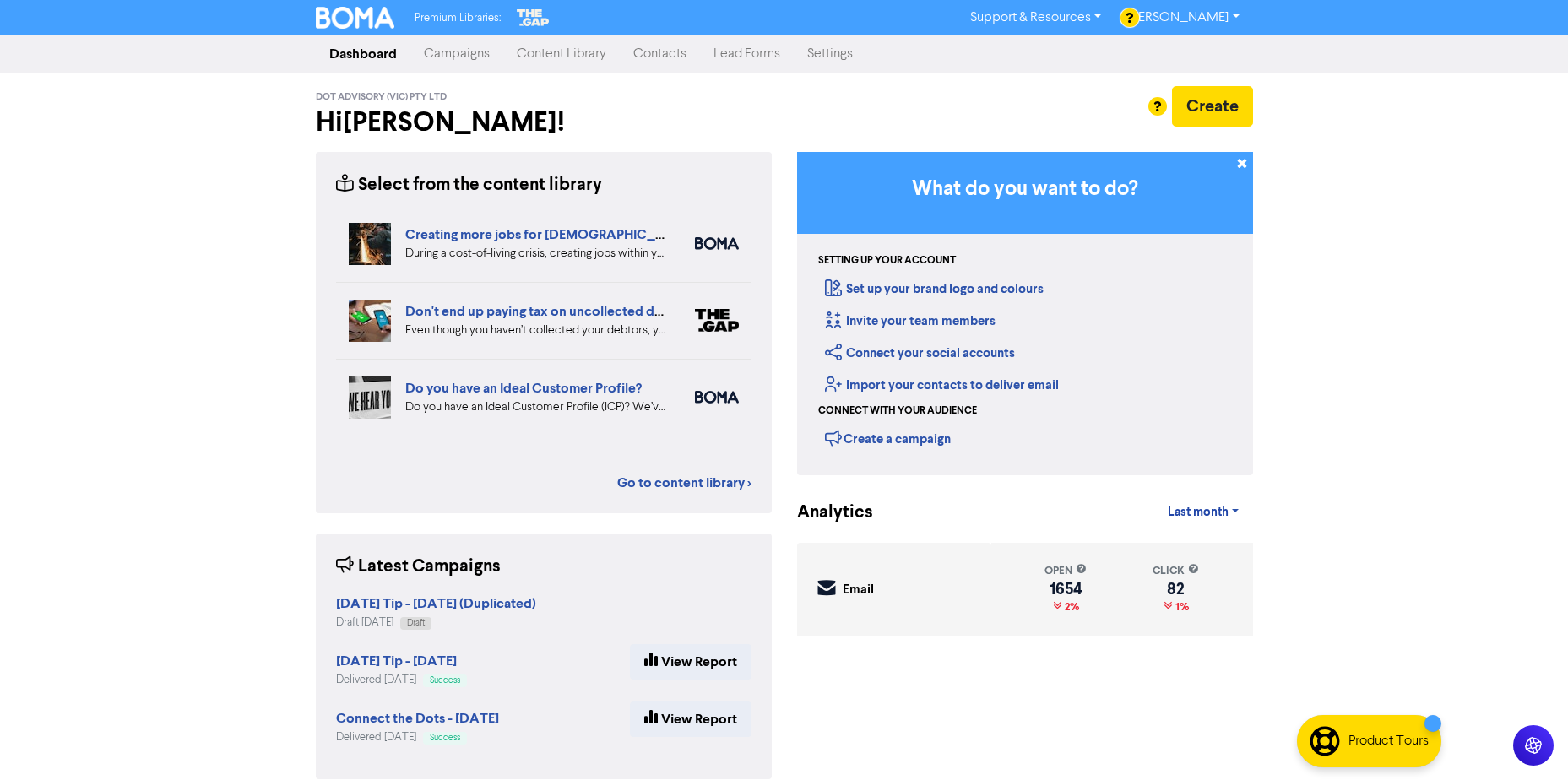
click at [469, 55] on link "Campaigns" at bounding box center [457, 53] width 93 height 34
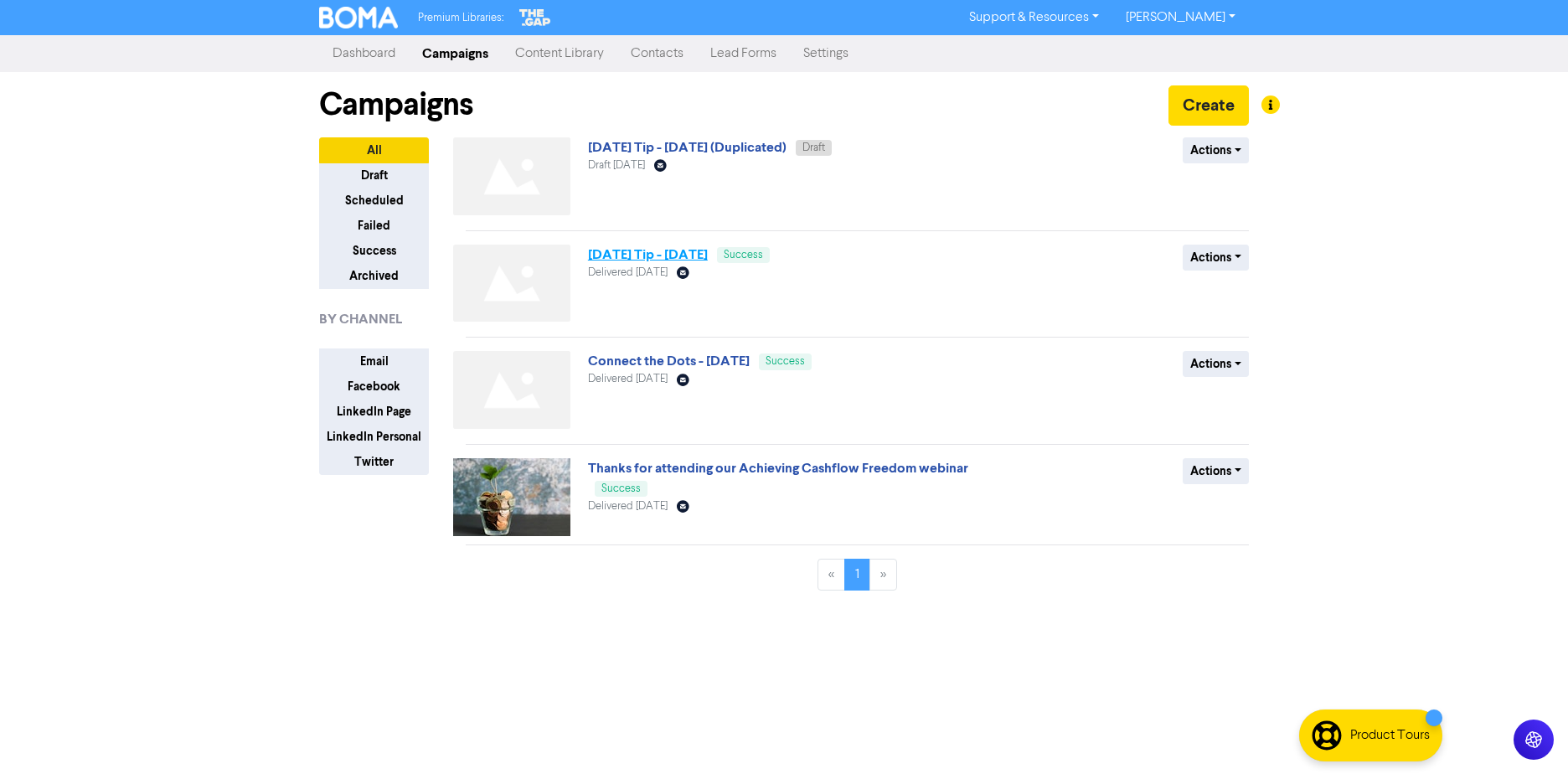
click at [699, 253] on link "[DATE] Tip - [DATE]" at bounding box center [648, 254] width 120 height 16
click at [787, 150] on link "[DATE] Tip - [DATE] (Duplicated)" at bounding box center [687, 147] width 199 height 16
click at [740, 148] on link "[DATE] Tip - [DATE] (Duplicated)" at bounding box center [687, 147] width 199 height 16
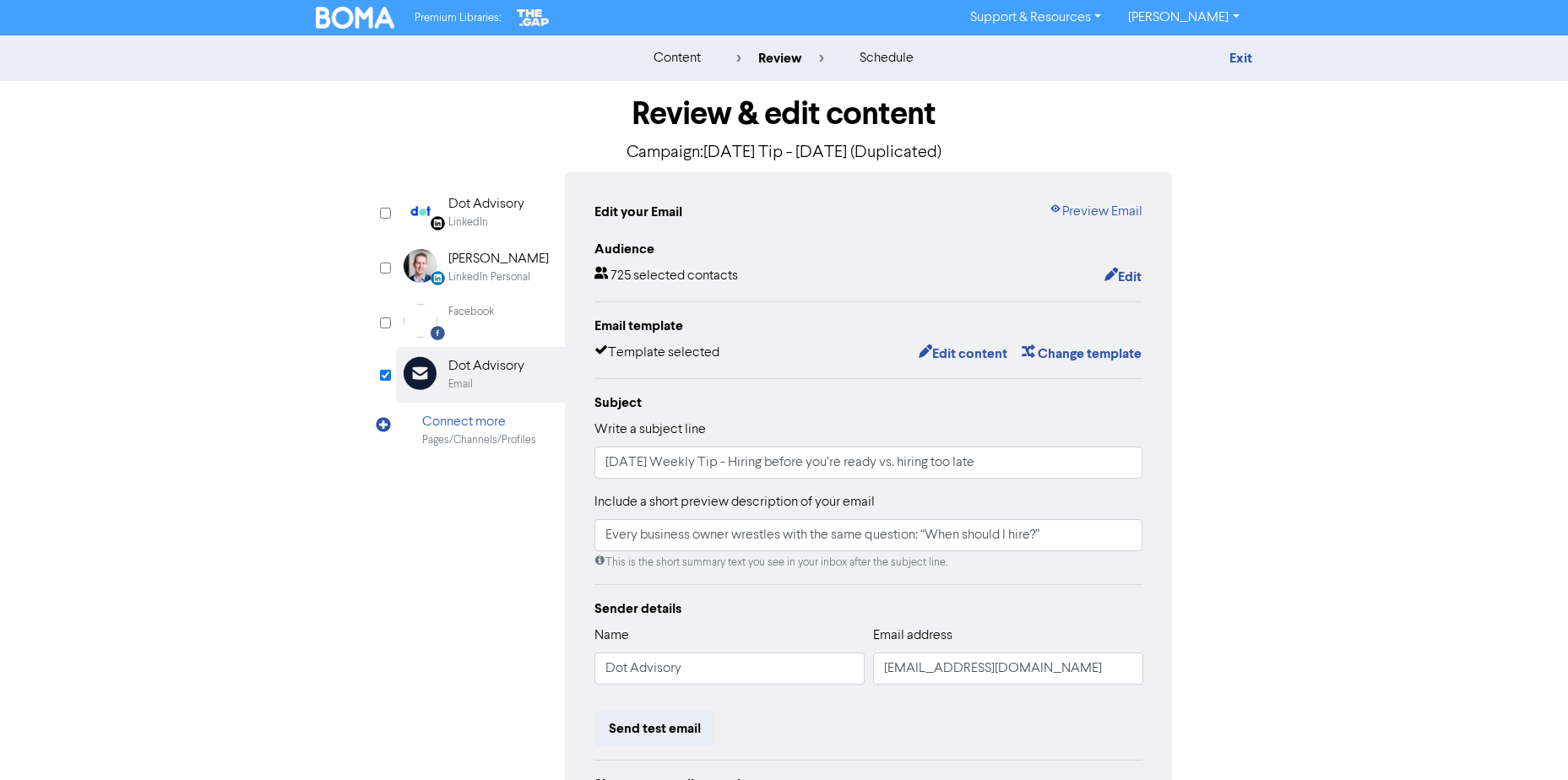
click at [782, 133] on h1 "Review & edit content" at bounding box center [785, 114] width 777 height 38
click at [808, 110] on h1 "Review & edit content" at bounding box center [785, 114] width 777 height 38
click at [932, 164] on p "Campaign: [DATE] Tip - [DATE] (Duplicated)" at bounding box center [785, 152] width 777 height 25
click at [1115, 275] on button "Edit" at bounding box center [1123, 276] width 38 height 22
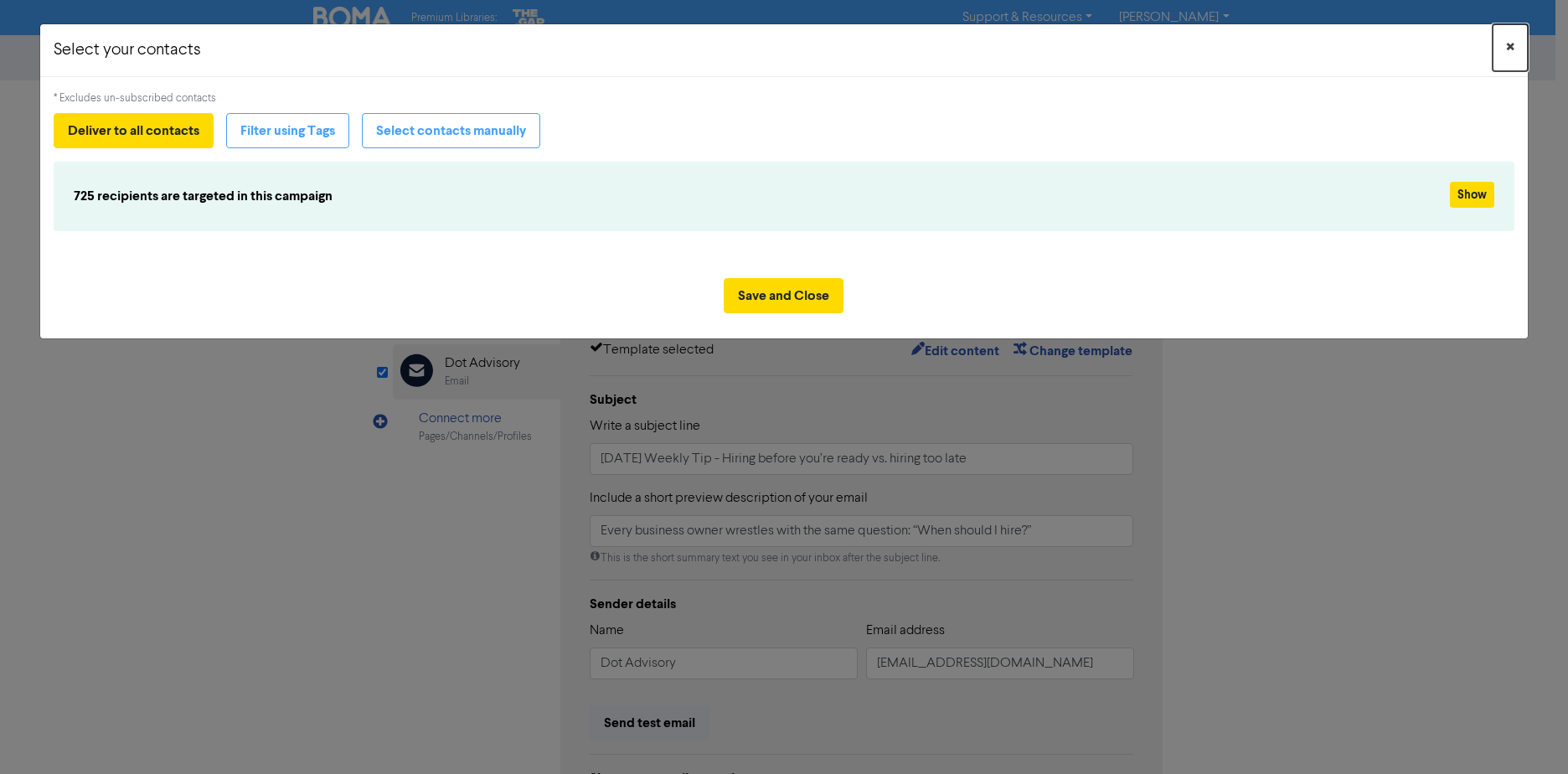
click at [1513, 47] on span "×" at bounding box center [1511, 48] width 9 height 25
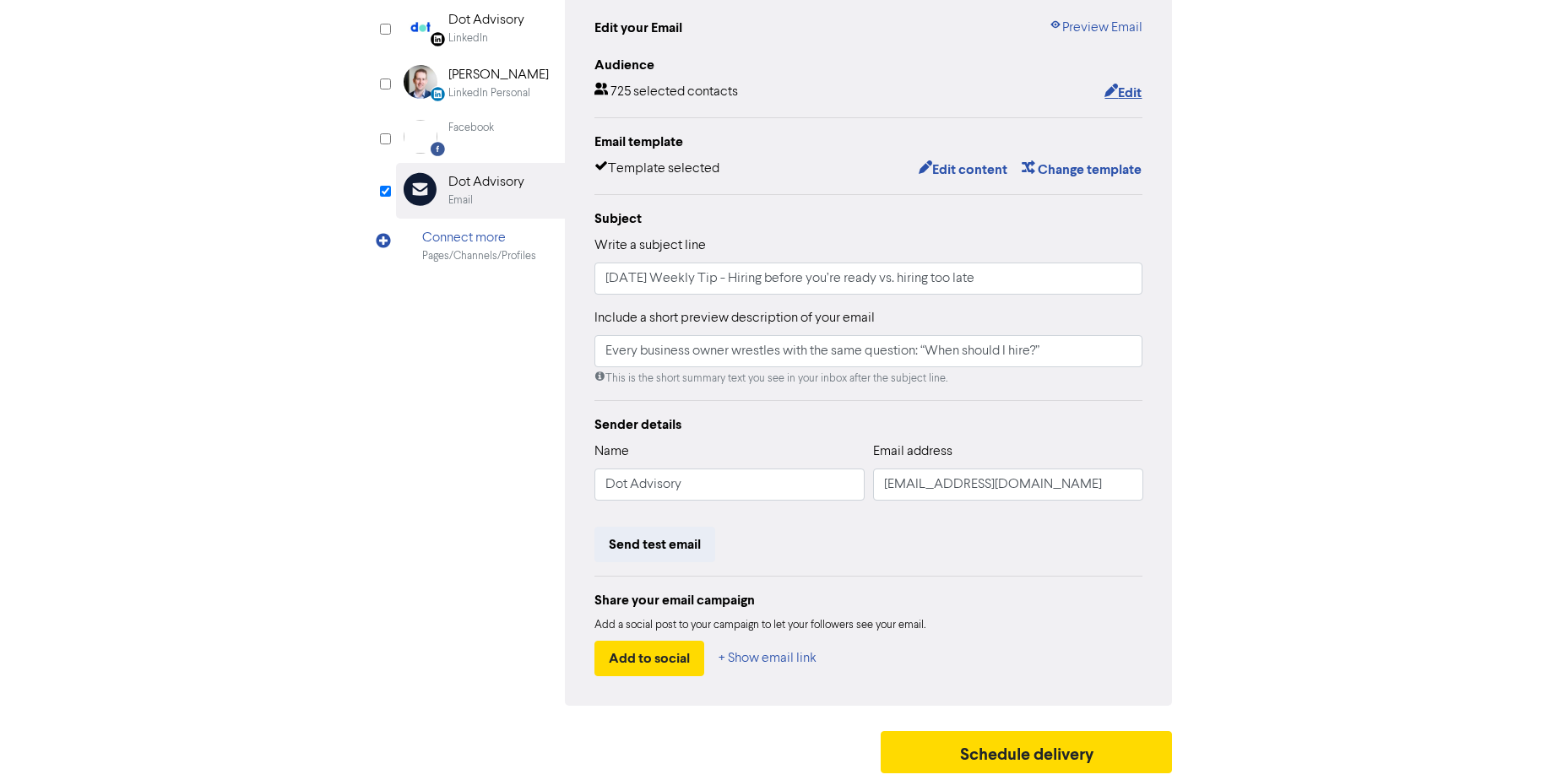
scroll to position [187, 0]
click at [1019, 751] on button "Schedule delivery" at bounding box center [1026, 750] width 292 height 42
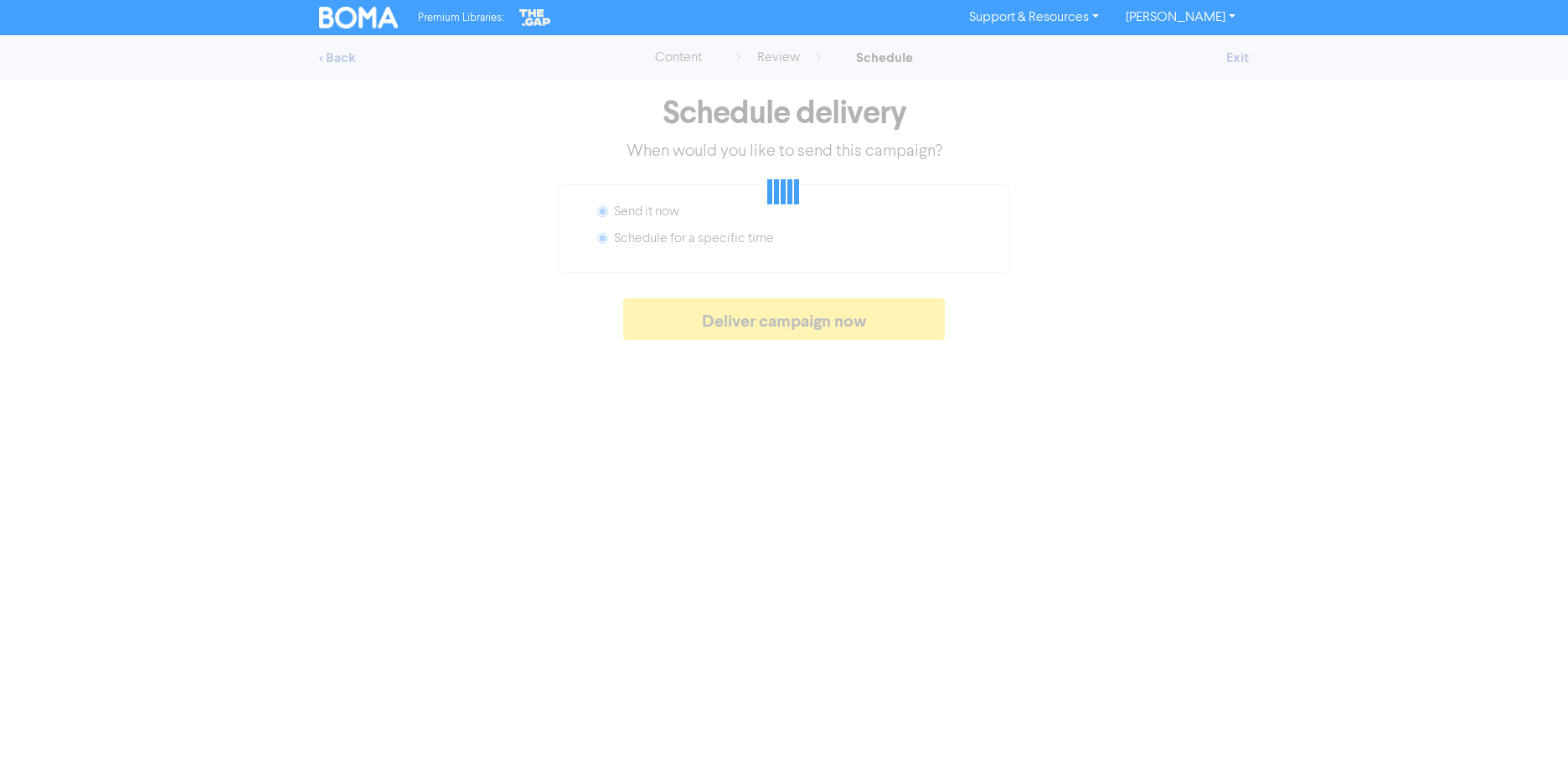
radio input "false"
radio input "true"
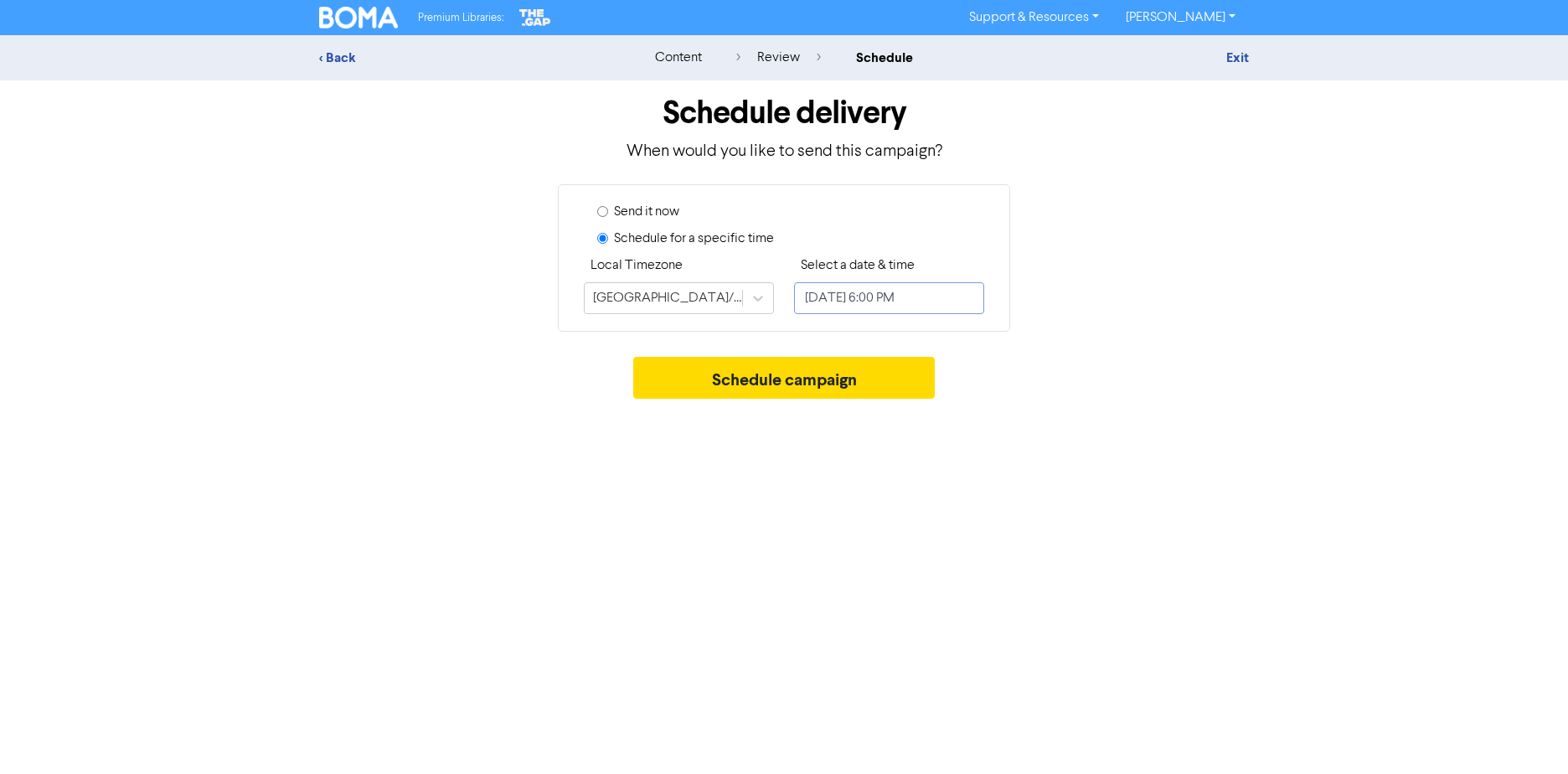
select select "7"
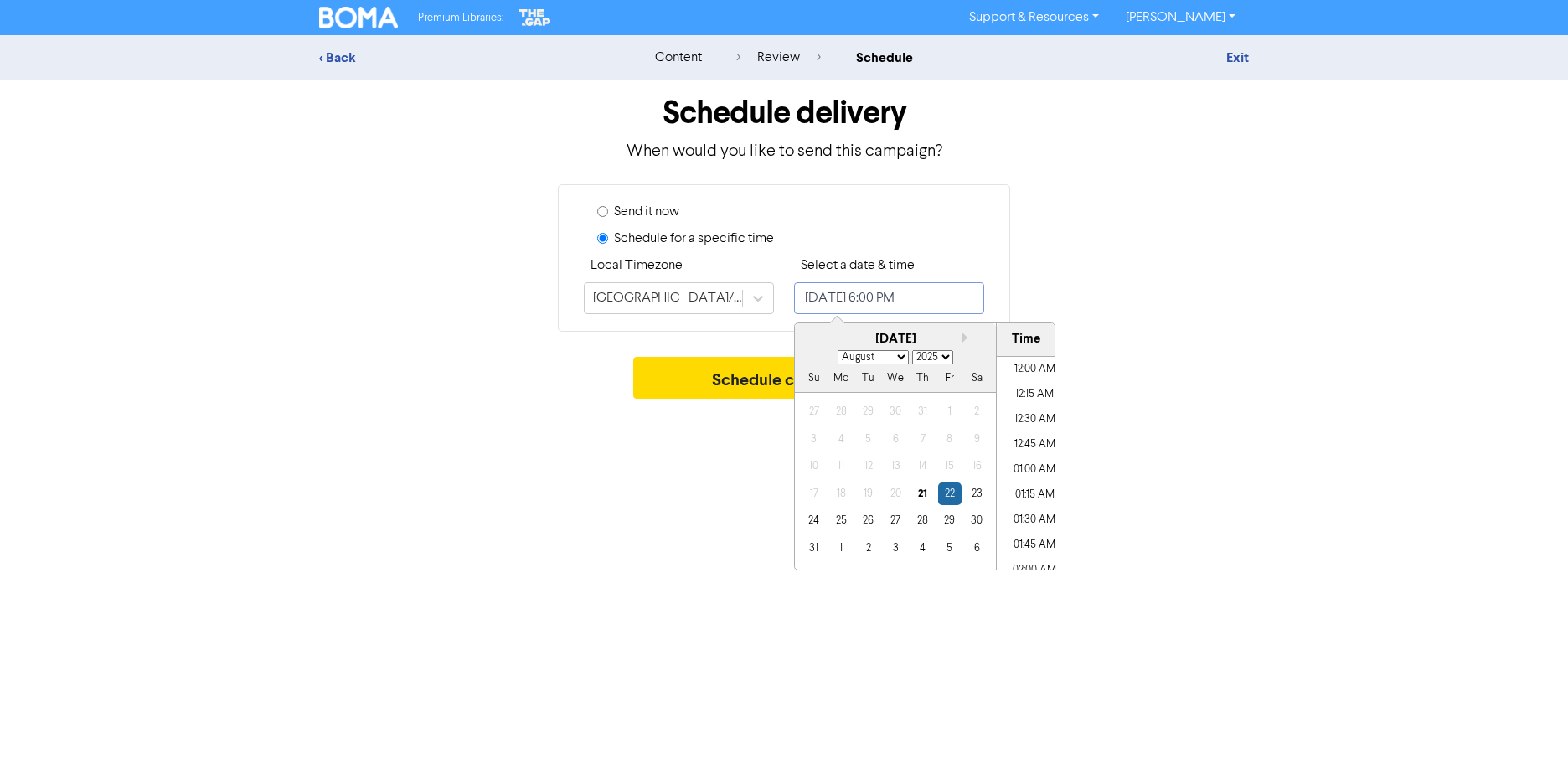
click at [931, 292] on input "[DATE] 6:00 PM" at bounding box center [889, 298] width 190 height 32
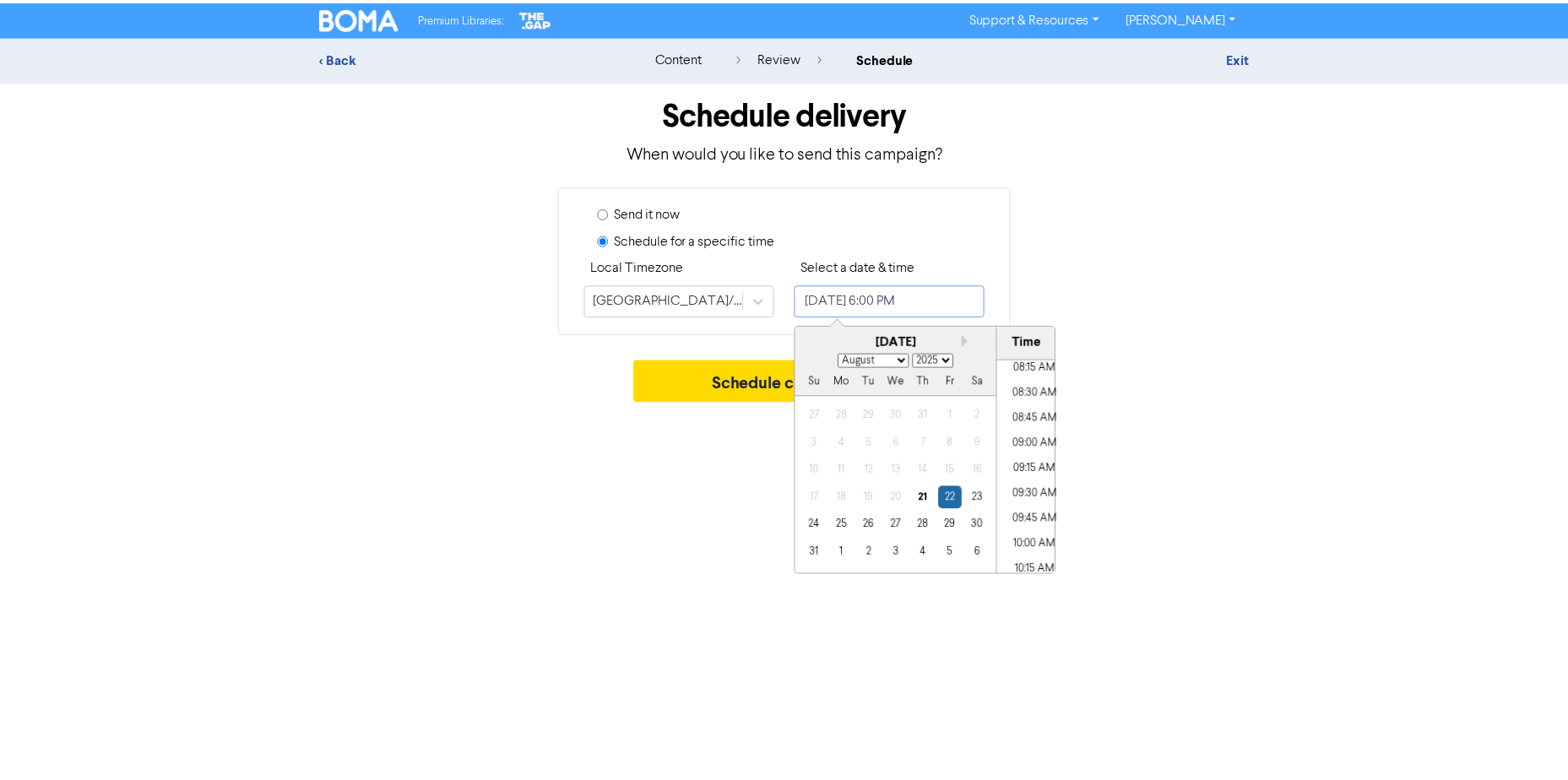
scroll to position [800, 0]
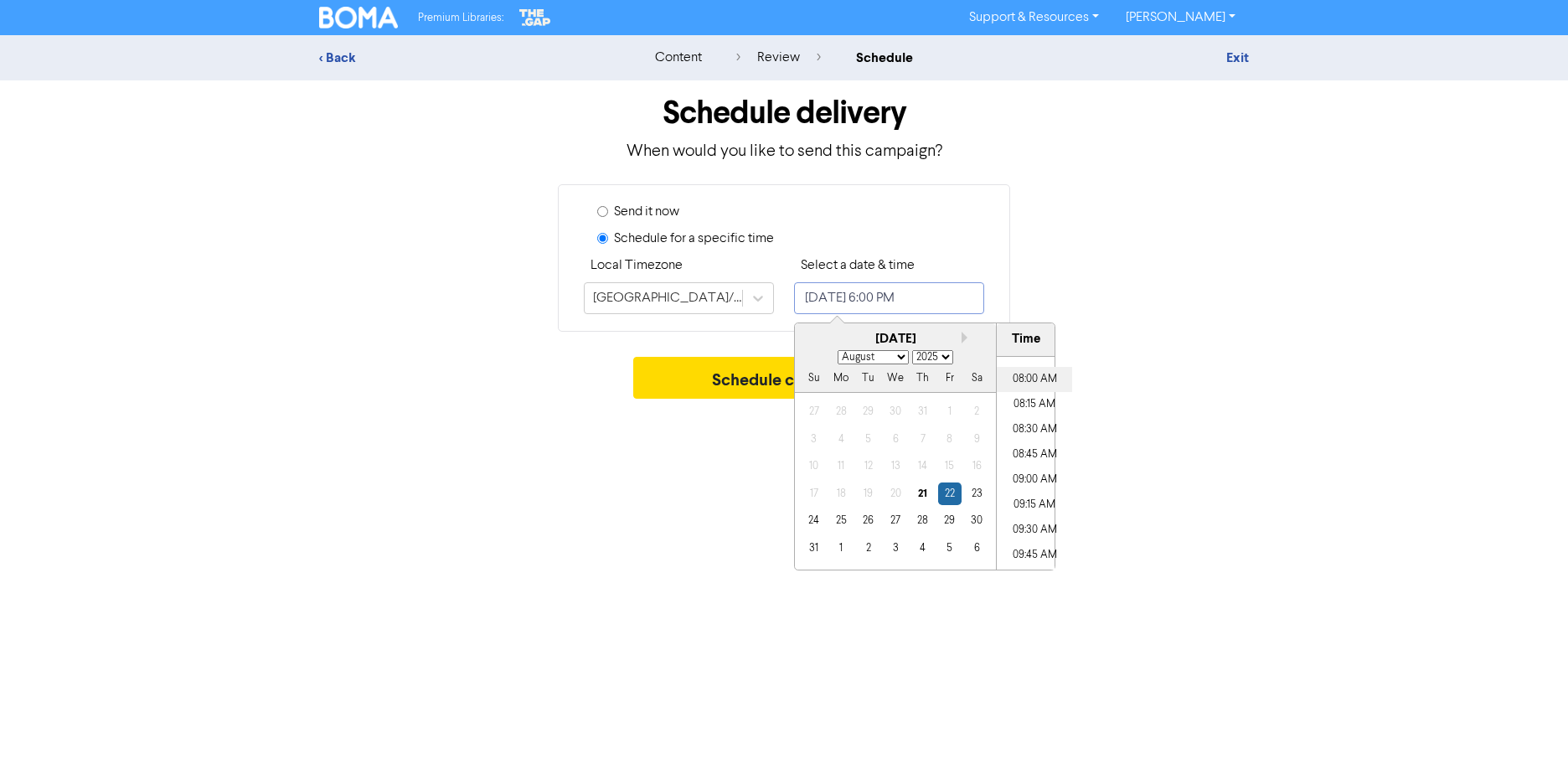
click at [1028, 382] on li "08:00 AM" at bounding box center [1034, 379] width 76 height 25
type input "[DATE] 8:00 AM"
click at [961, 203] on div "Send it now" at bounding box center [791, 215] width 387 height 27
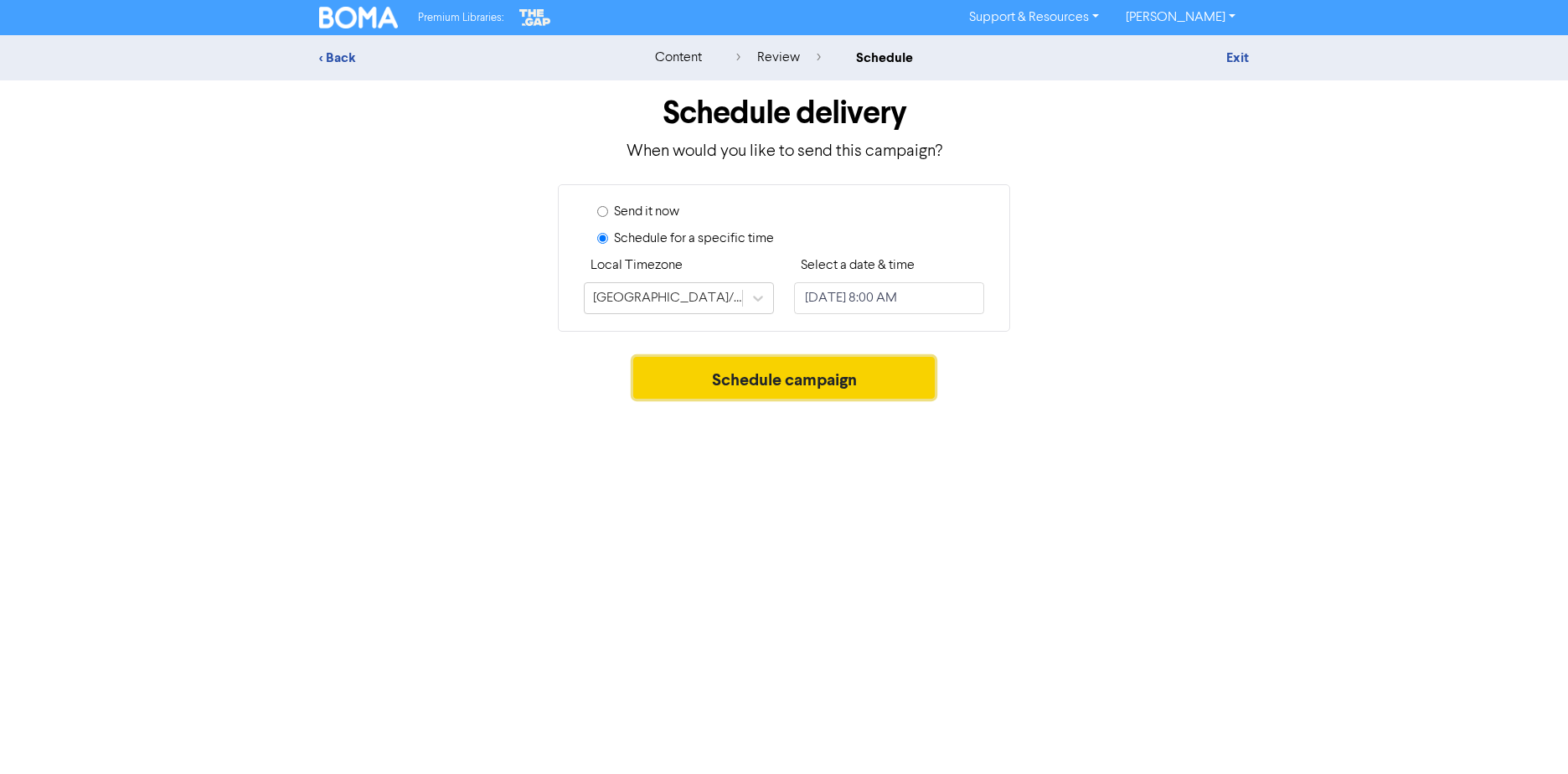
click at [754, 374] on button "Schedule campaign" at bounding box center [784, 377] width 302 height 42
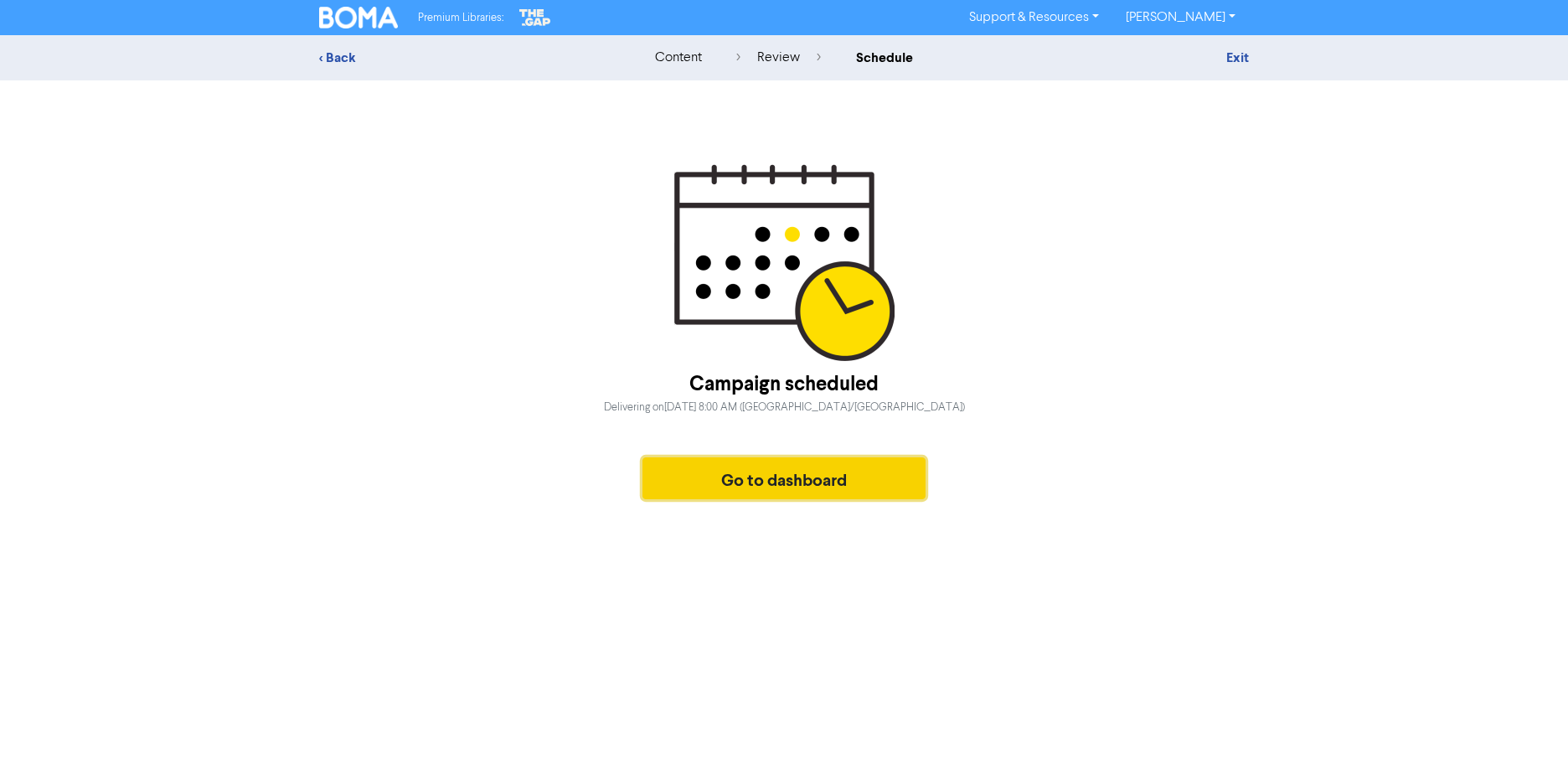
click at [780, 485] on button "Go to dashboard" at bounding box center [784, 478] width 283 height 42
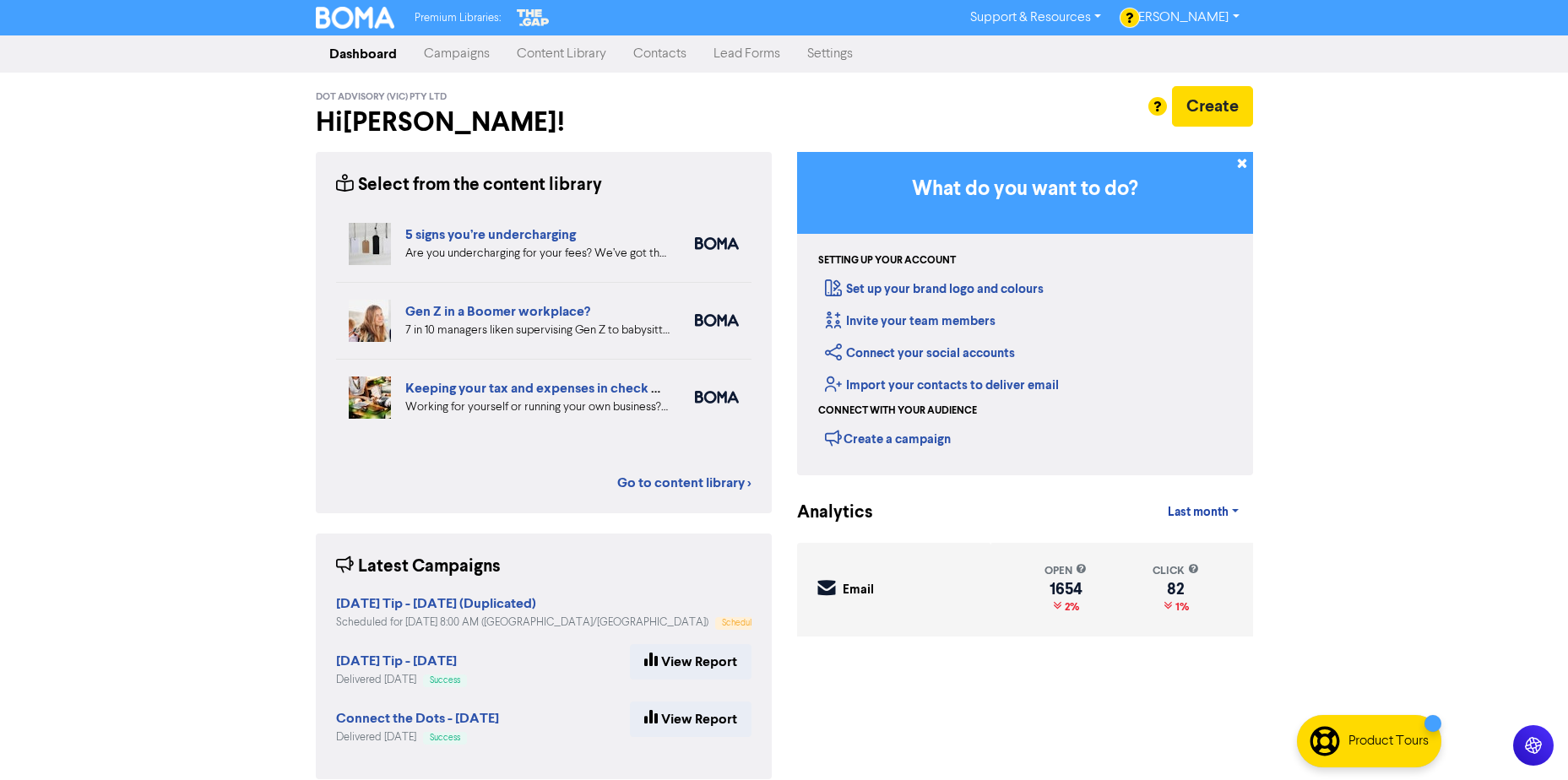
click at [458, 61] on link "Campaigns" at bounding box center [457, 53] width 93 height 34
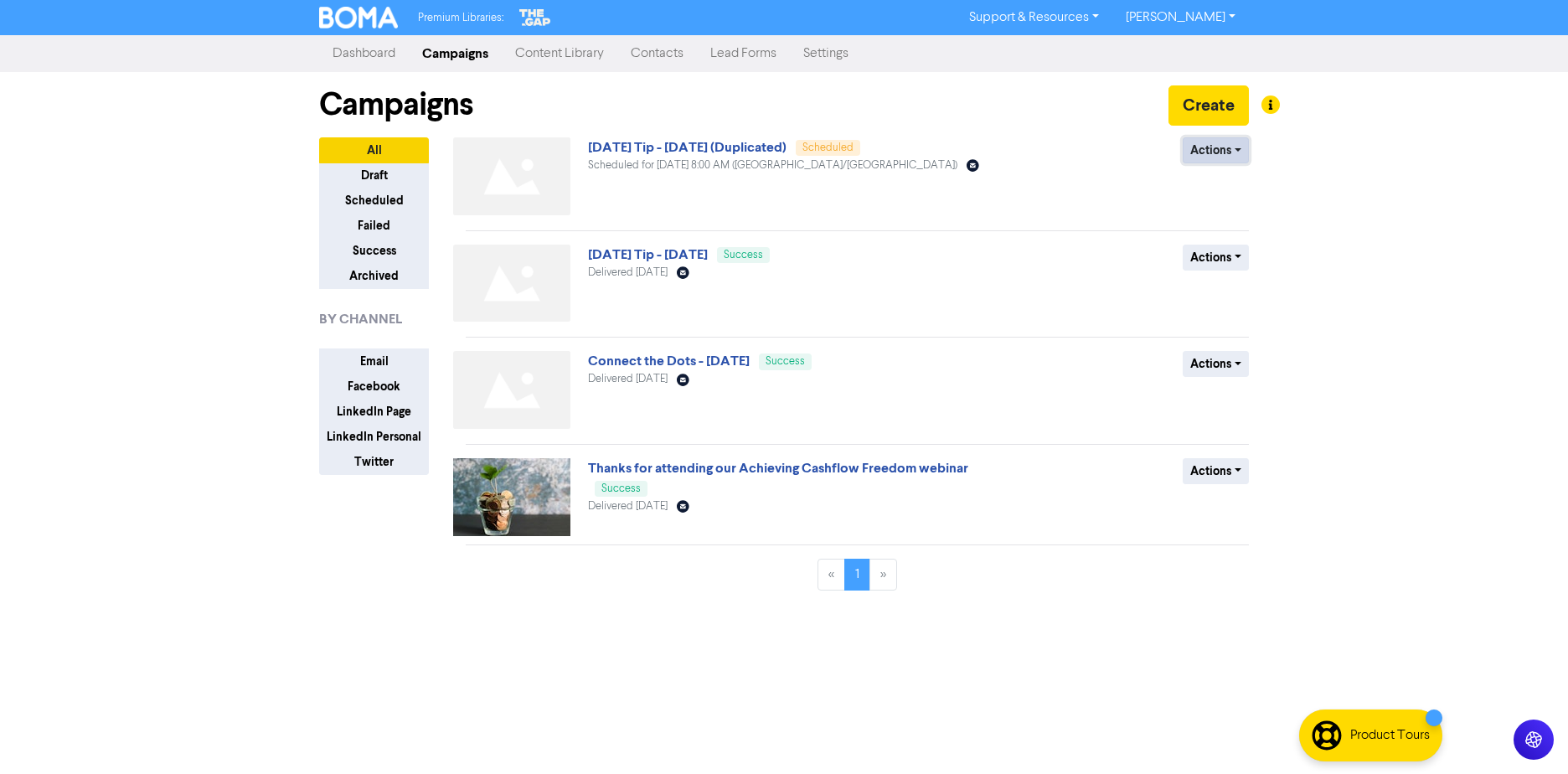
click at [1238, 146] on button "Actions" at bounding box center [1216, 150] width 66 height 26
click at [1231, 182] on button "Revert to draft" at bounding box center [1249, 186] width 132 height 27
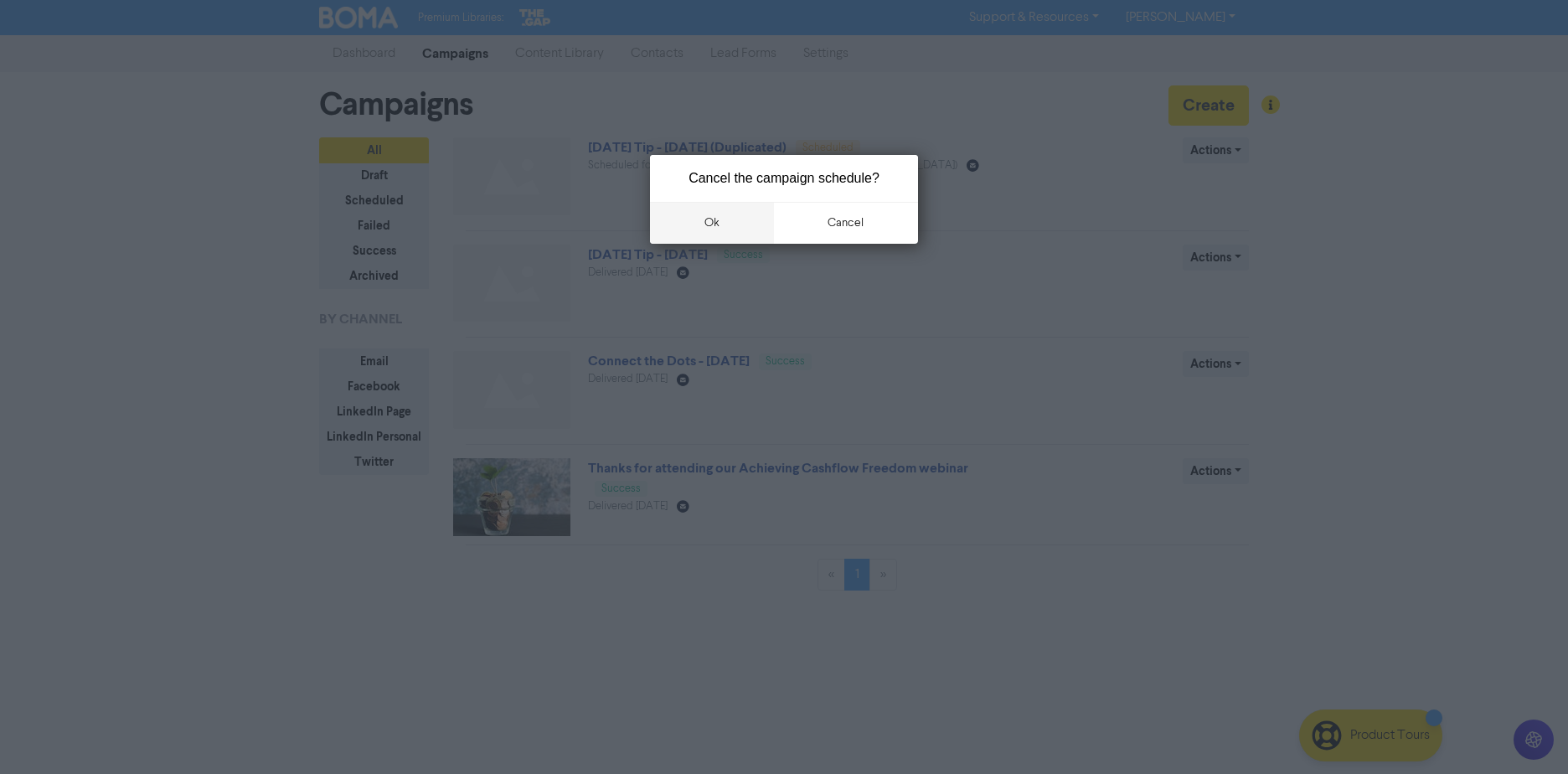
click at [708, 219] on button "ok" at bounding box center [712, 223] width 124 height 42
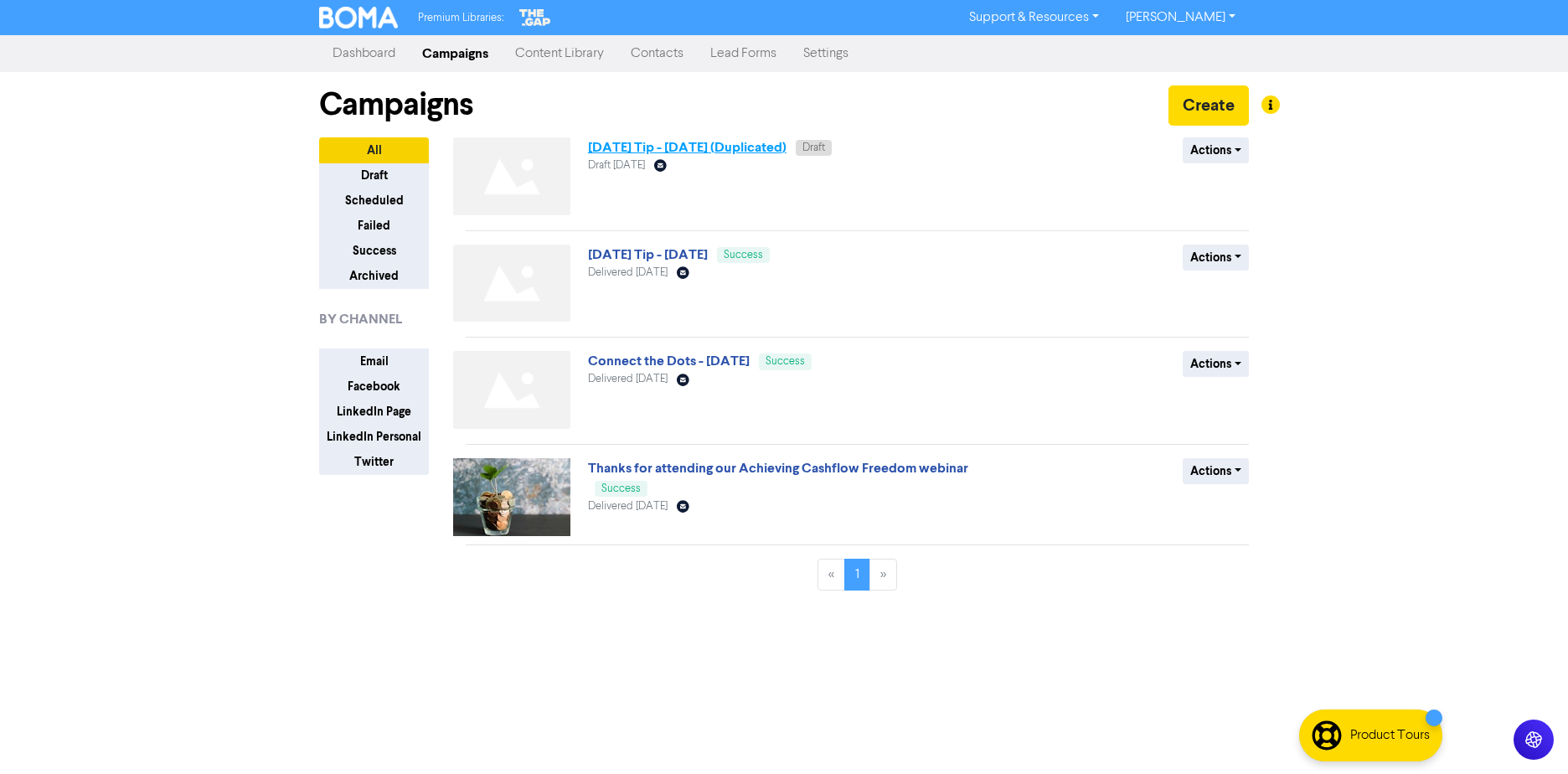
click at [784, 148] on link "[DATE] Tip - [DATE] (Duplicated)" at bounding box center [687, 147] width 199 height 16
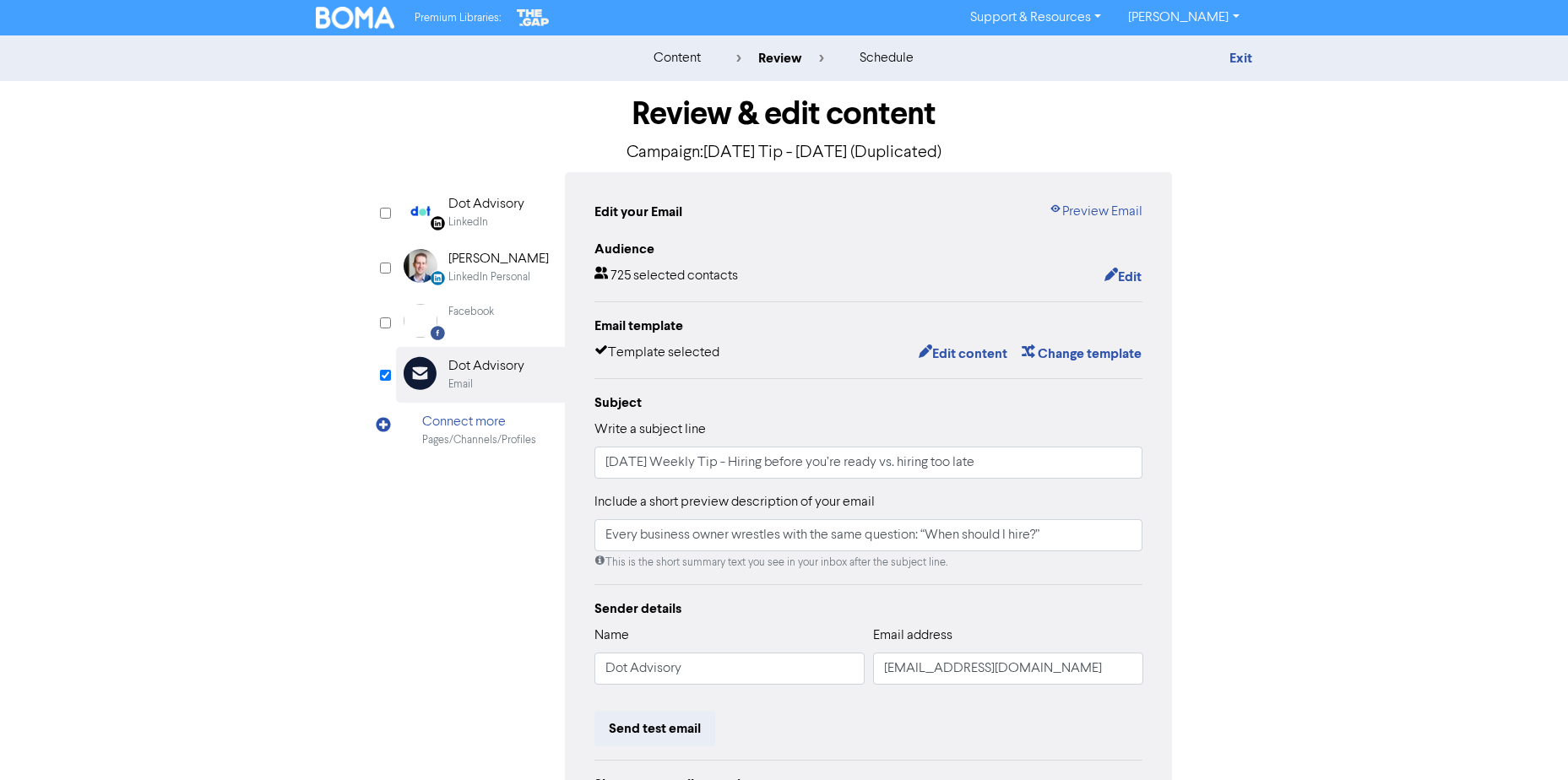
click at [354, 15] on img at bounding box center [355, 17] width 80 height 22
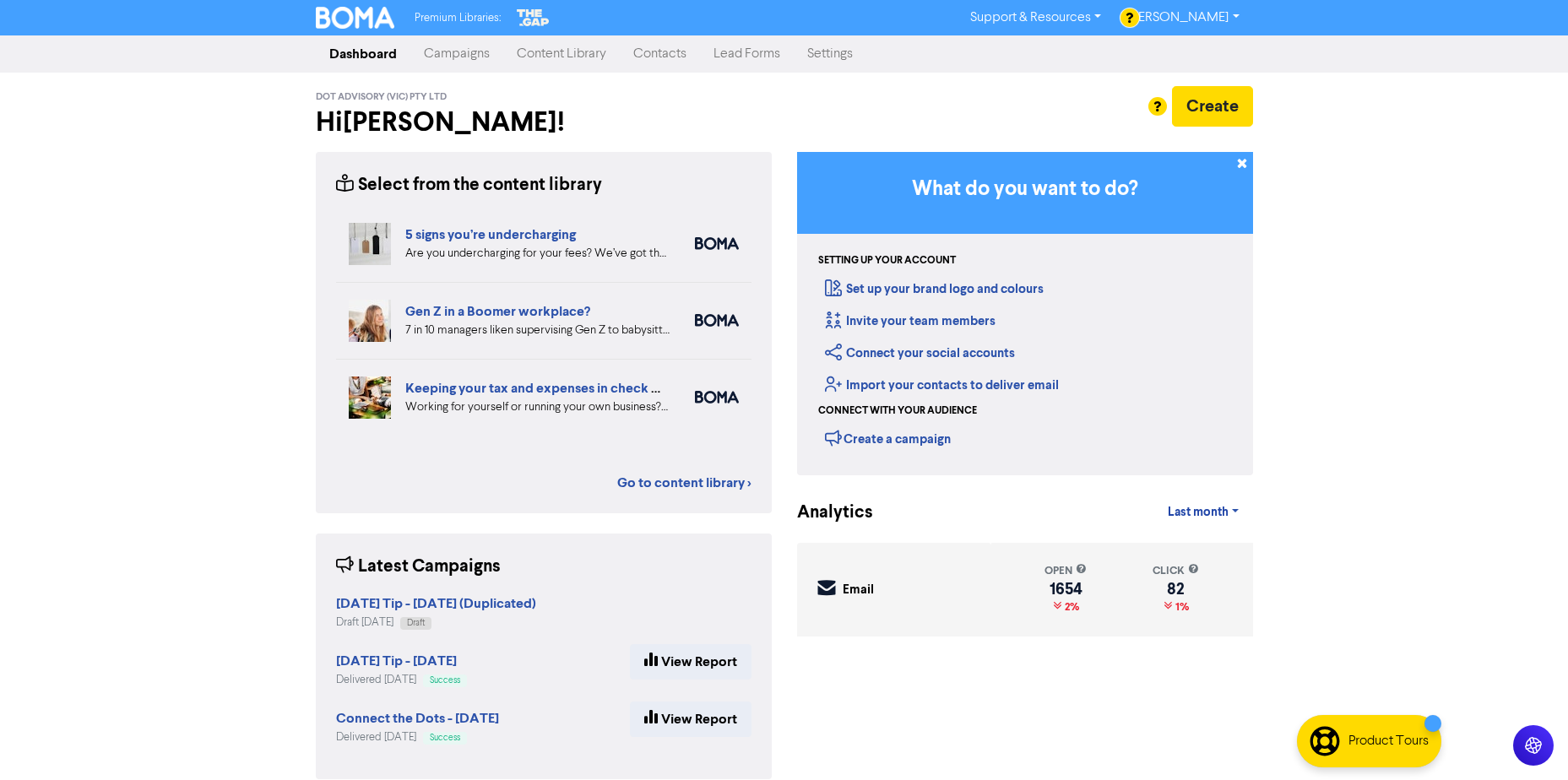
click at [469, 52] on link "Campaigns" at bounding box center [457, 53] width 93 height 34
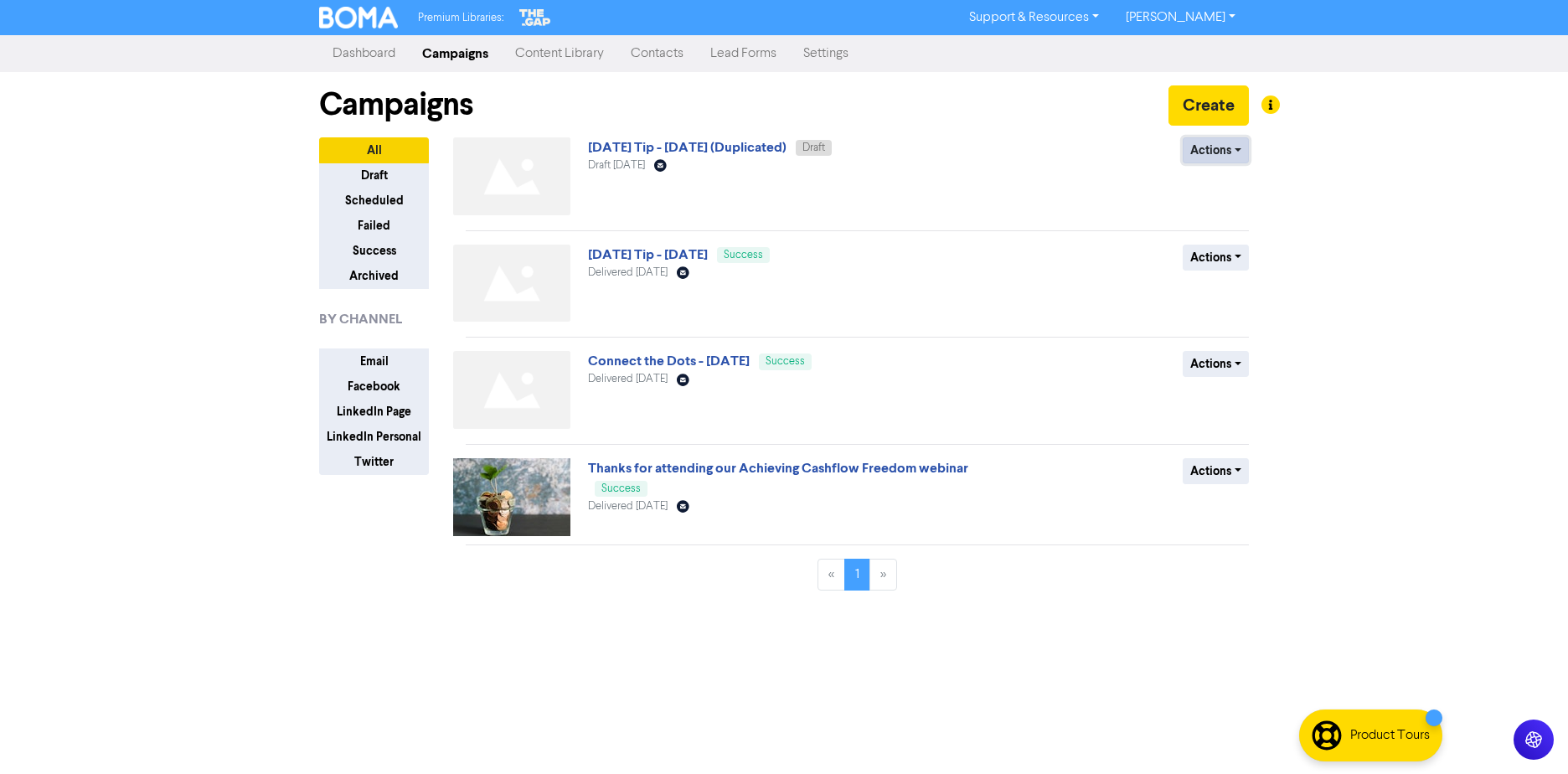
click at [1240, 147] on button "Actions" at bounding box center [1216, 150] width 66 height 26
click at [1240, 245] on button "Rename" at bounding box center [1249, 239] width 132 height 27
click at [1242, 148] on button "Actions" at bounding box center [1216, 150] width 66 height 26
click at [1222, 236] on button "Rename" at bounding box center [1249, 239] width 132 height 27
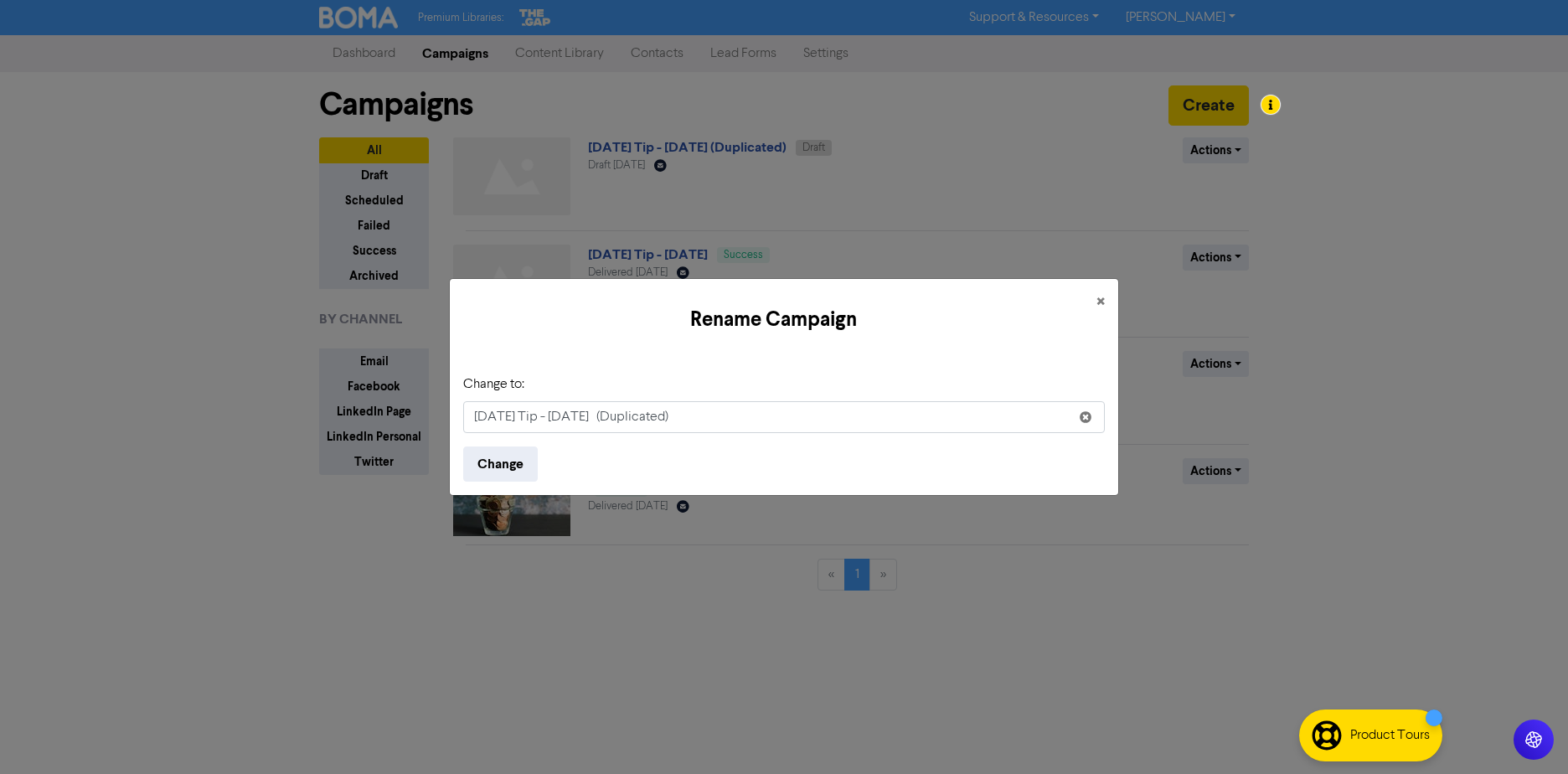
click at [740, 406] on input "[DATE] Tip - [DATE] (Duplicated)" at bounding box center [784, 417] width 642 height 32
click at [550, 418] on input "[DATE] Tip - [DATE] (Duplicated)" at bounding box center [784, 417] width 642 height 32
drag, startPoint x: 631, startPoint y: 418, endPoint x: 833, endPoint y: 414, distance: 202.0
click at [833, 414] on input "Friday Tip - 22 August 2025 (Duplicated)" at bounding box center [784, 417] width 642 height 32
type input "Friday Tip - 22 August 2025"
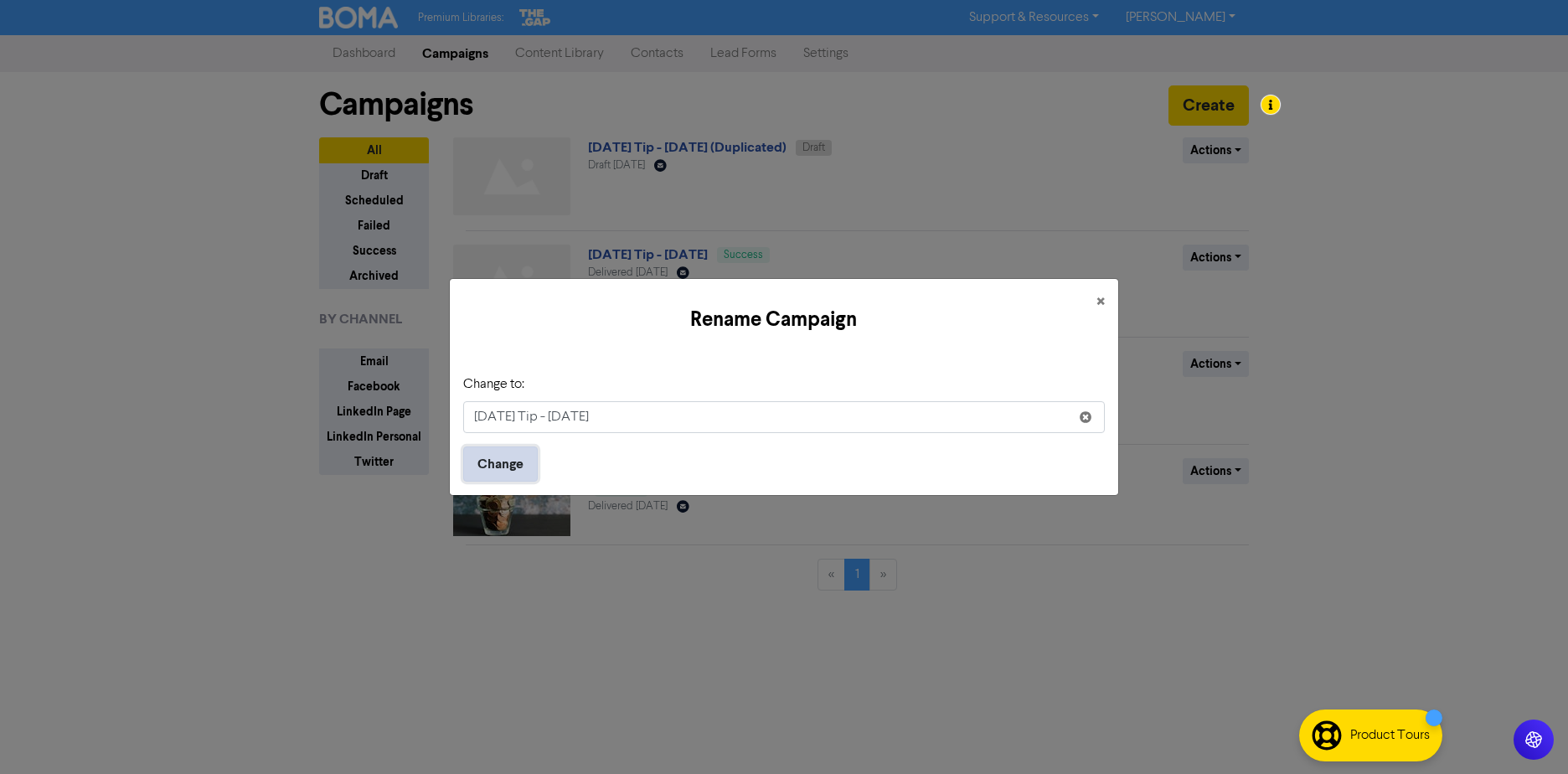
click at [507, 462] on button "Change" at bounding box center [501, 463] width 75 height 36
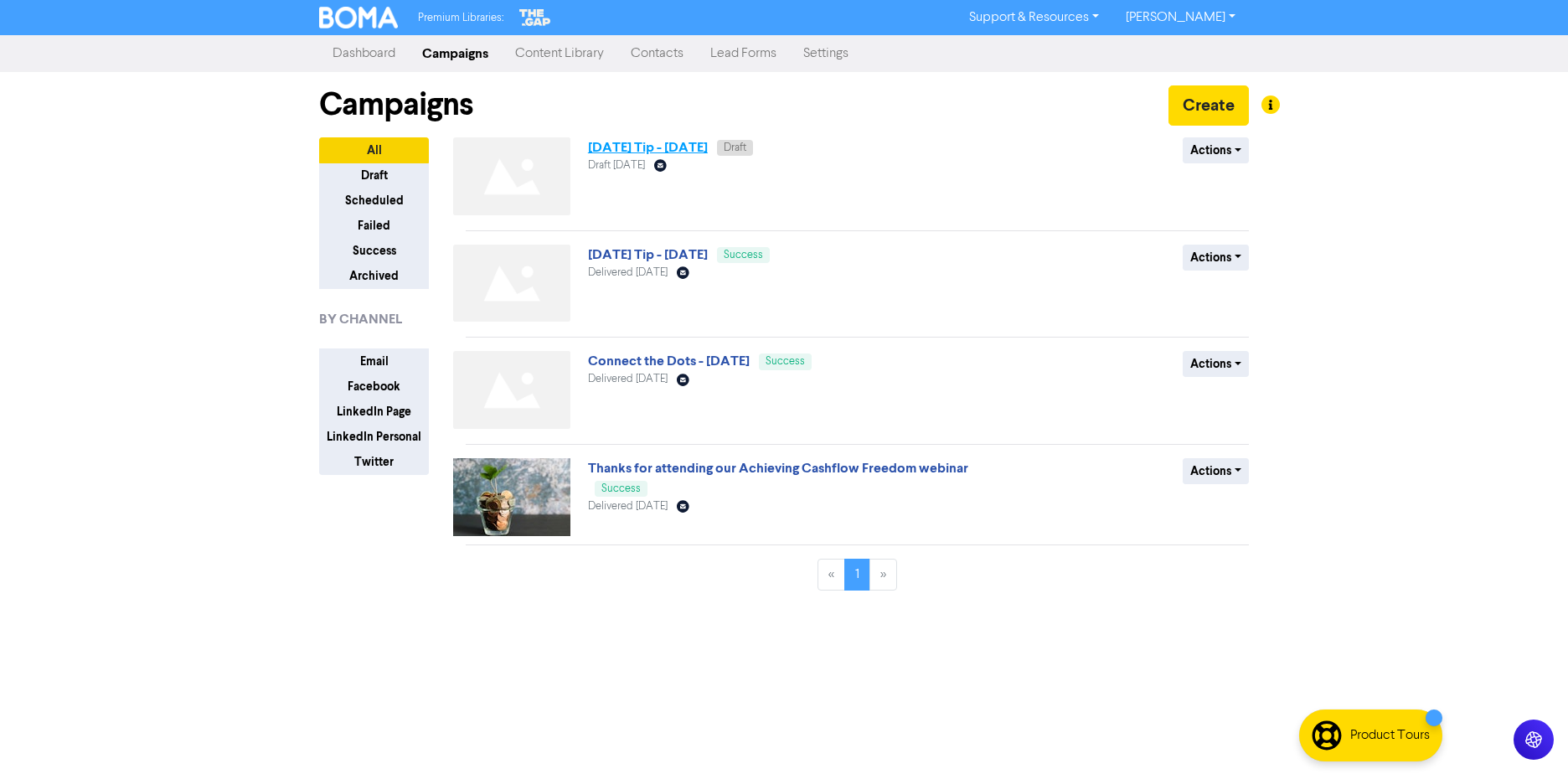
click at [708, 150] on link "Friday Tip - 22 August 2025" at bounding box center [648, 147] width 120 height 16
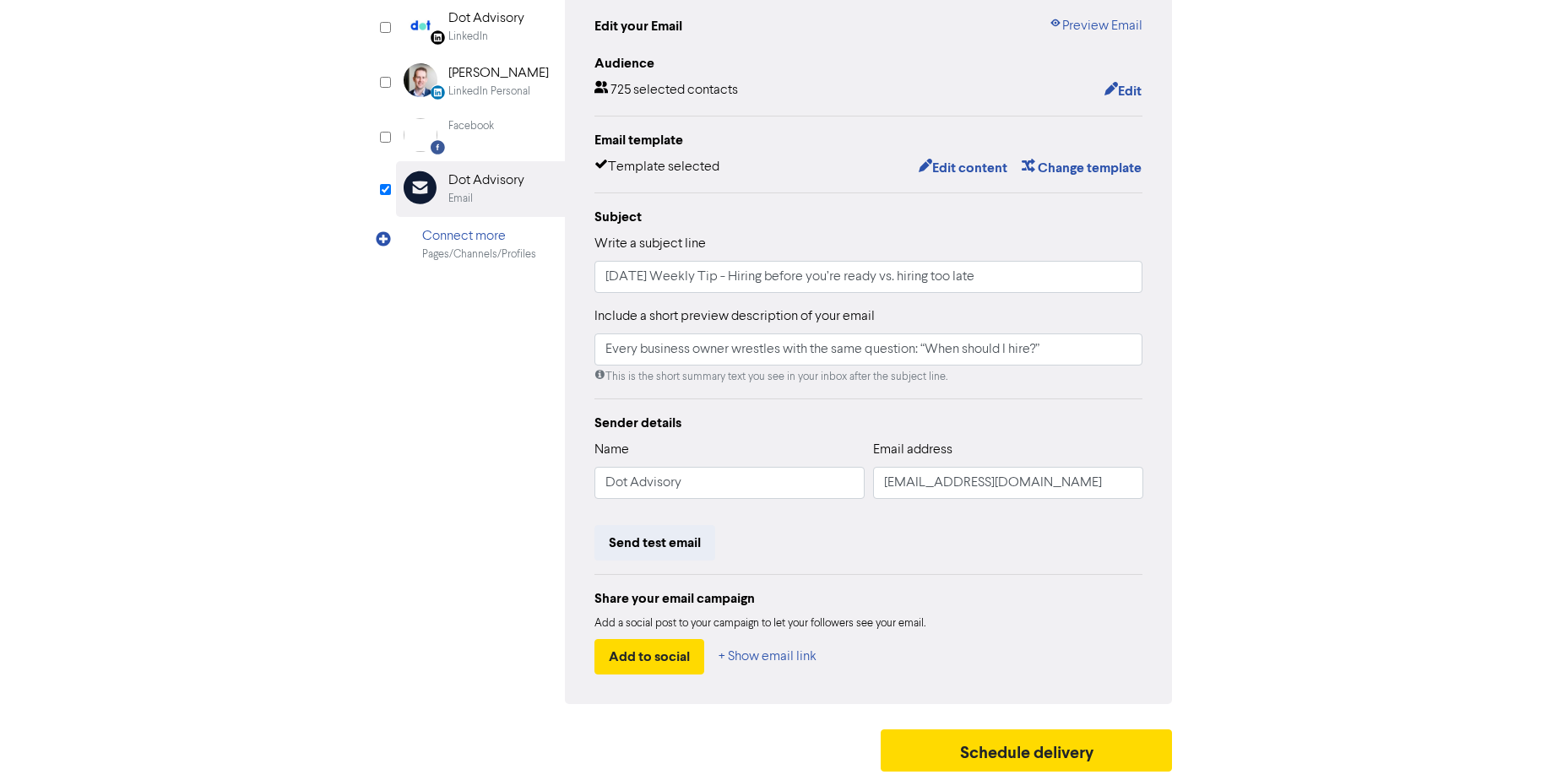
scroll to position [187, 0]
click at [982, 750] on button "Schedule delivery" at bounding box center [1026, 750] width 292 height 42
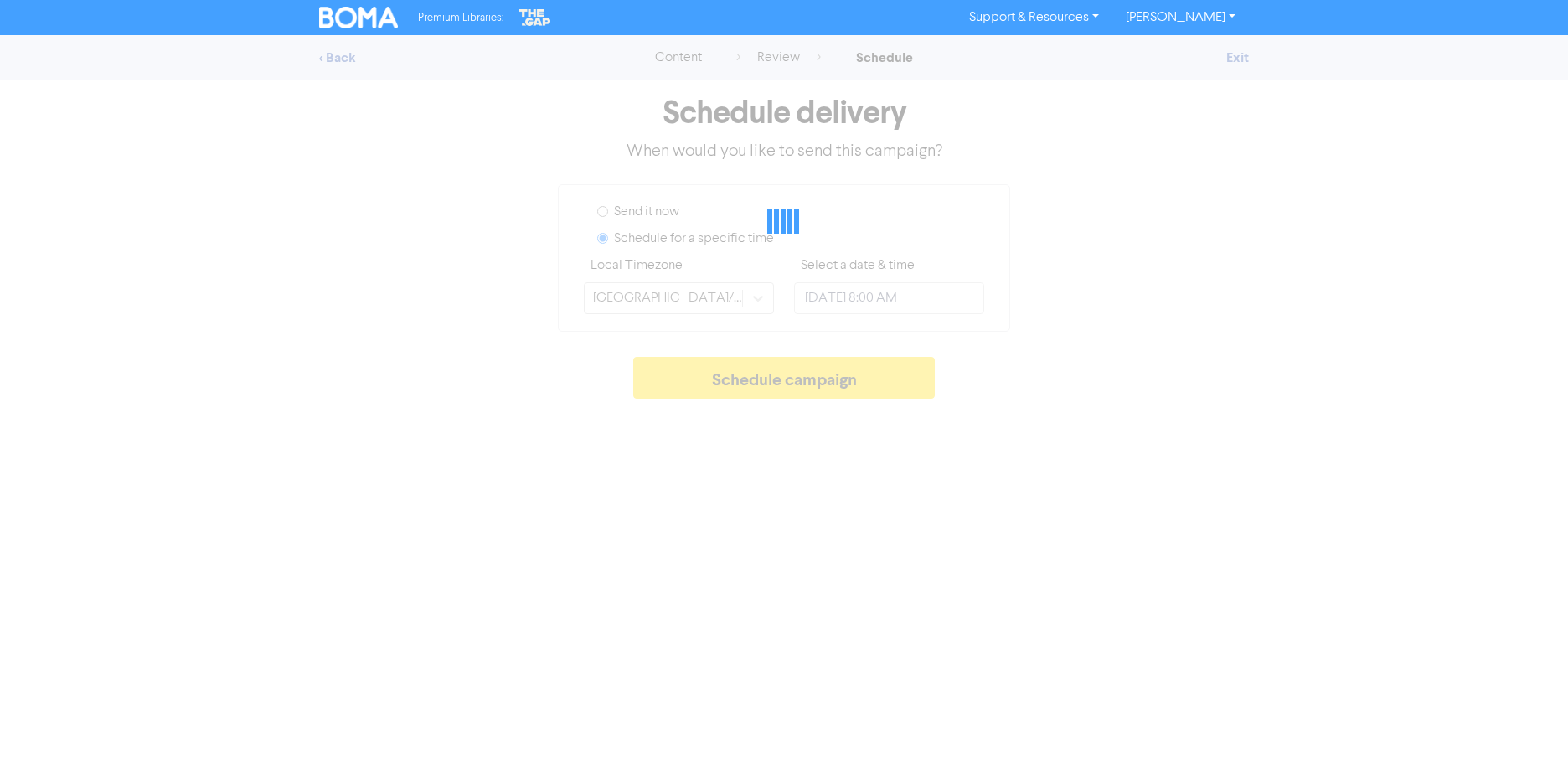
type input "[DATE] 6:00 PM"
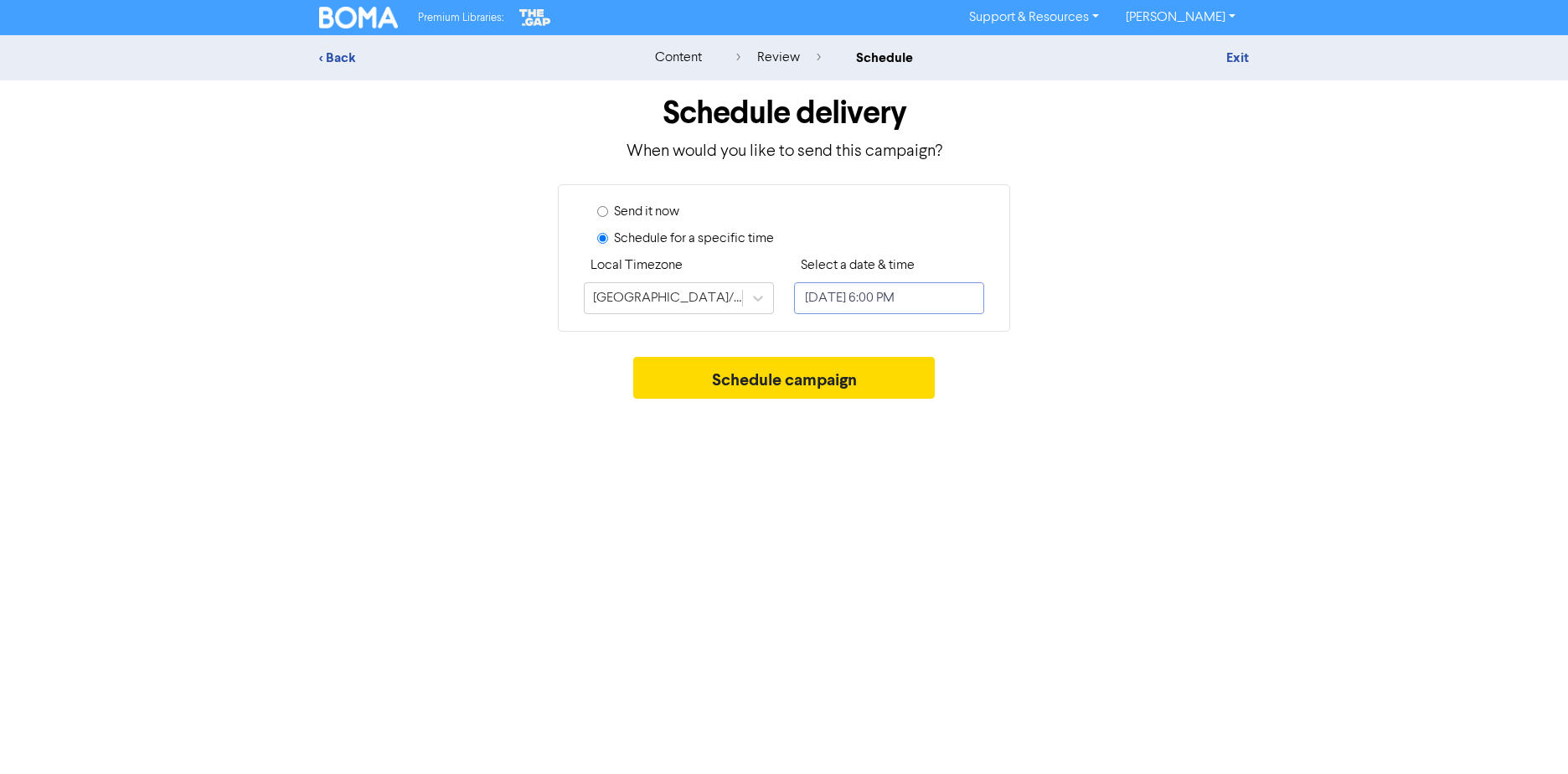
click at [938, 300] on input "[DATE] 6:00 PM" at bounding box center [889, 298] width 190 height 32
select select "7"
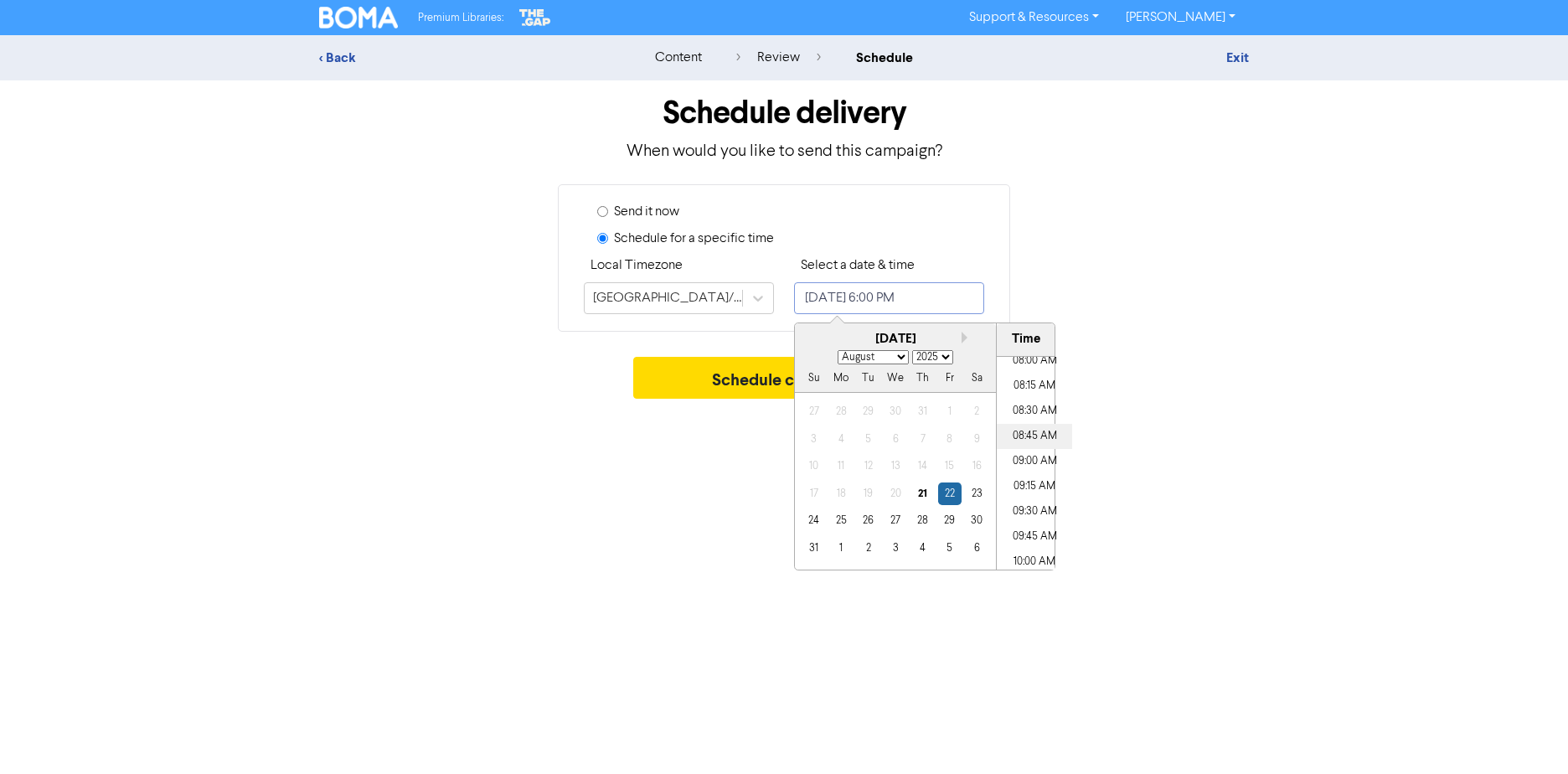
scroll to position [794, 0]
click at [1018, 374] on li "08:00 AM" at bounding box center [1034, 379] width 76 height 25
type input "[DATE] 8:00 AM"
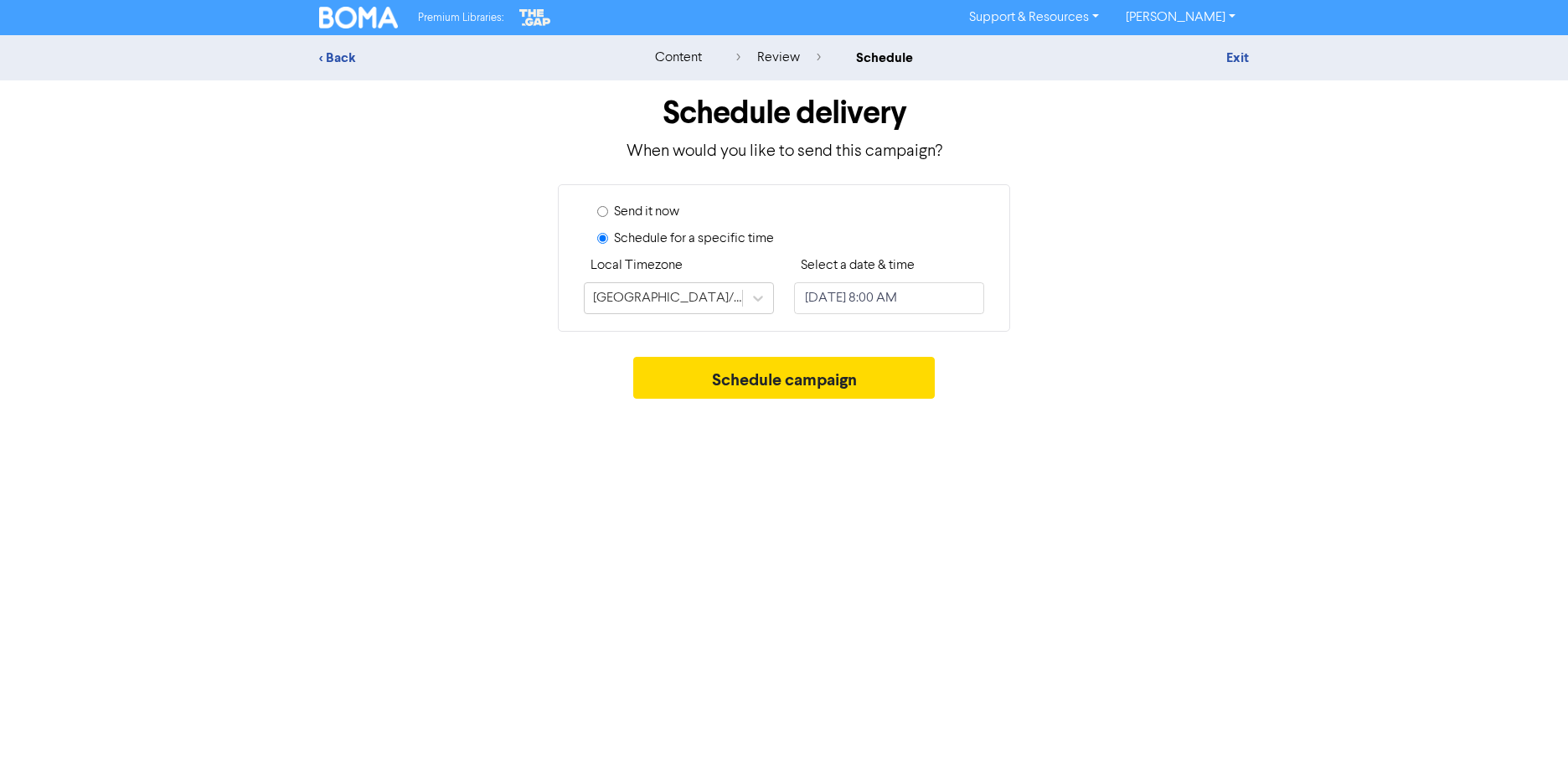
click at [1249, 240] on div "Send it now Schedule for a specific time Local Timezone Australia/Sydney Select…" at bounding box center [784, 258] width 955 height 148
click at [833, 377] on button "Schedule campaign" at bounding box center [784, 377] width 302 height 42
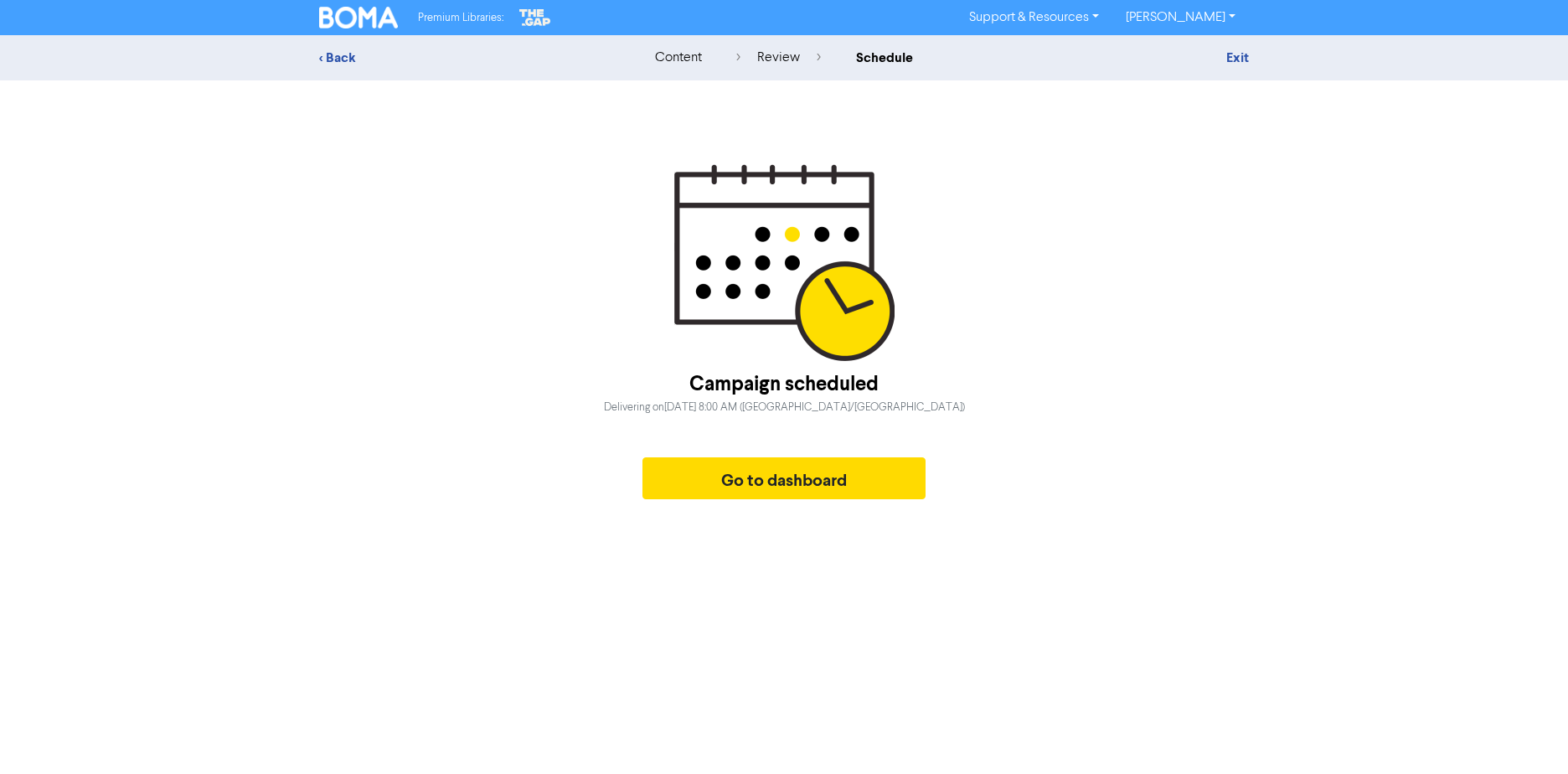
click at [347, 4] on div "Premium Libraries: Support & Resources Video Tutorials FAQ & Guides Marketing E…" at bounding box center [784, 17] width 955 height 27
click at [358, 11] on img at bounding box center [359, 17] width 79 height 22
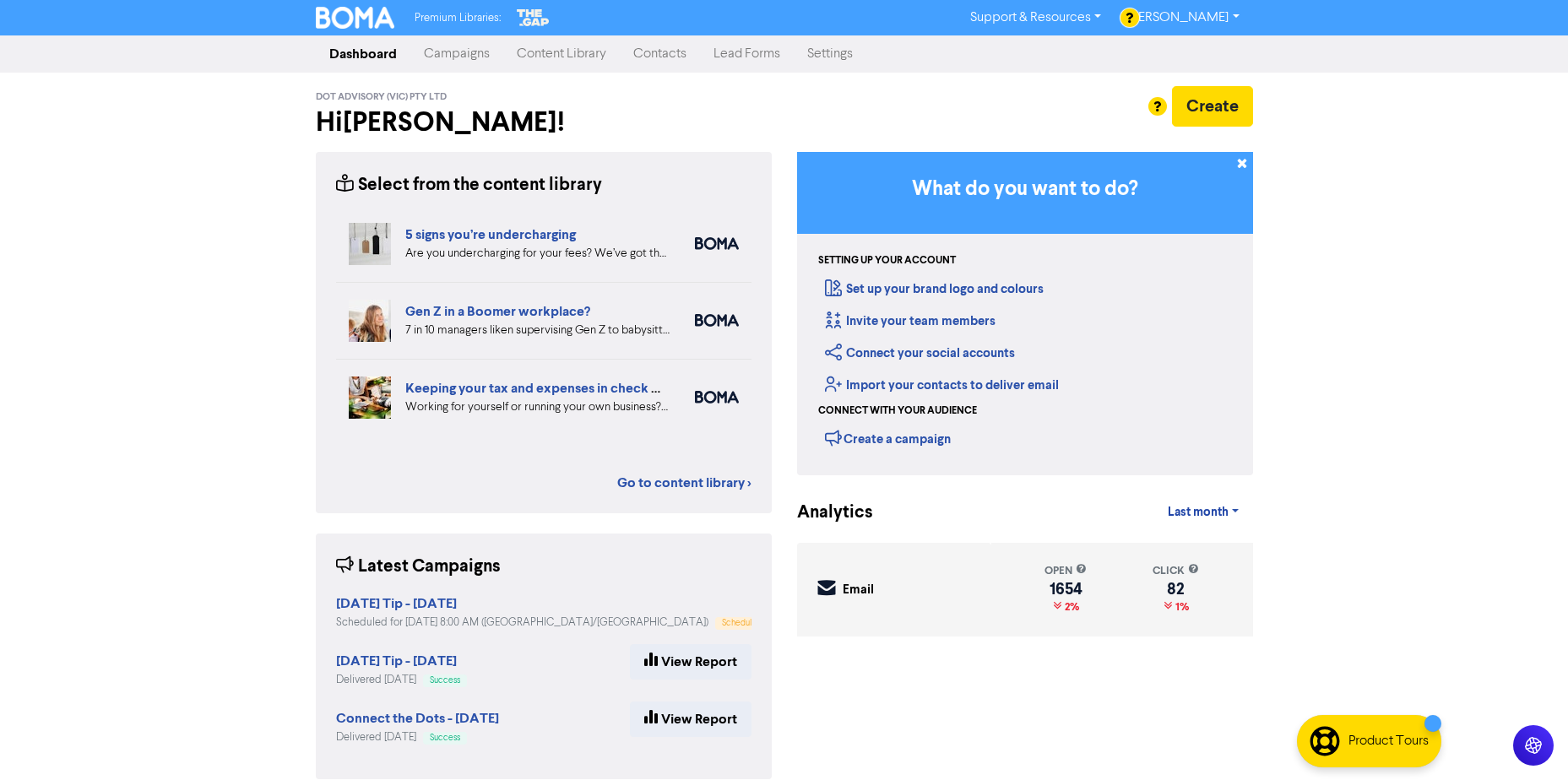
click at [458, 52] on link "Campaigns" at bounding box center [457, 53] width 93 height 34
